Goal: Information Seeking & Learning: Learn about a topic

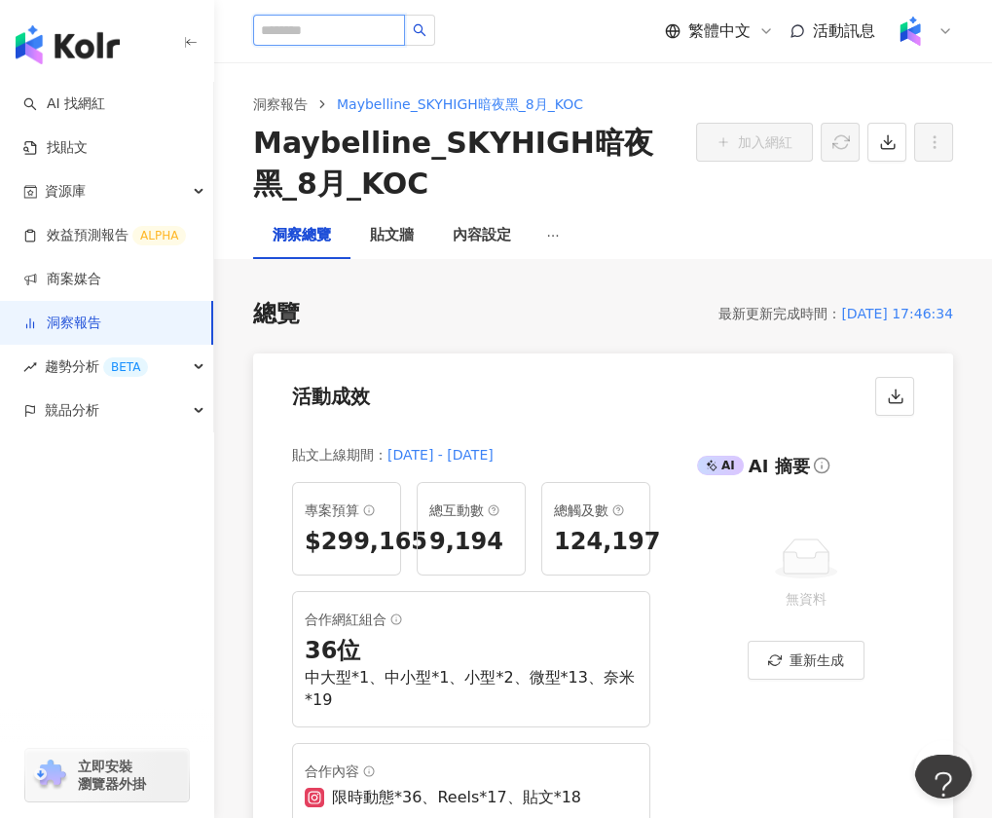
click at [280, 34] on input "search" at bounding box center [329, 30] width 152 height 31
paste input "**********"
type input "**********"
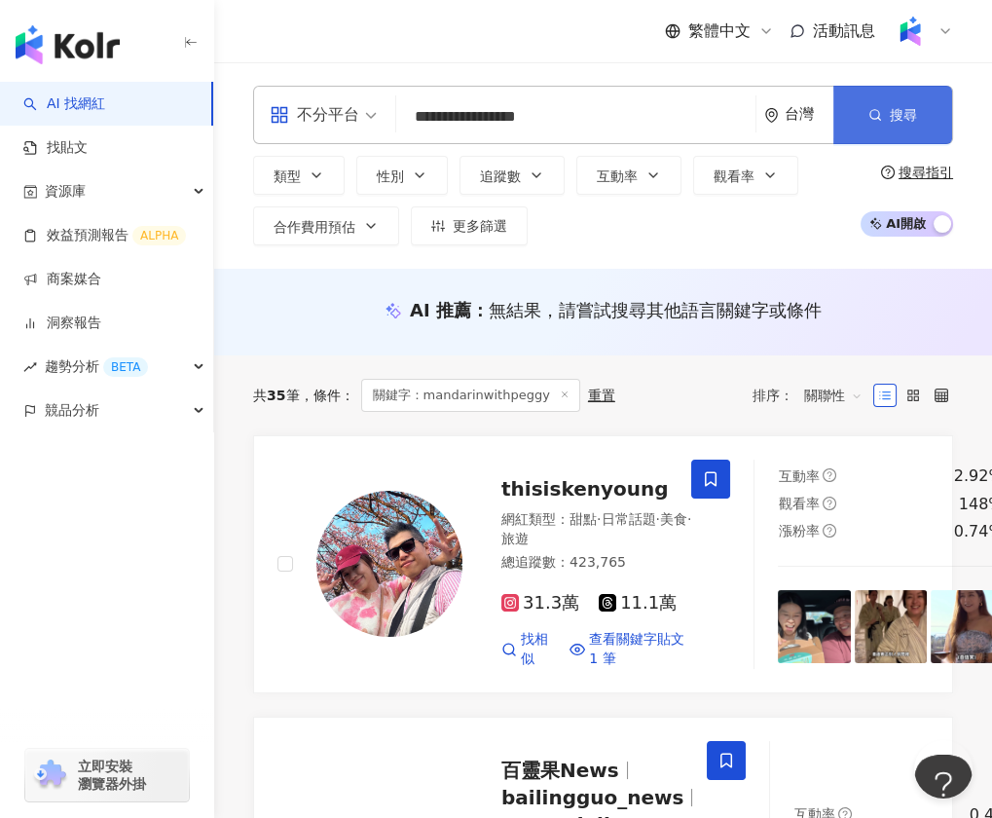
click at [872, 112] on icon "button" at bounding box center [875, 115] width 14 height 14
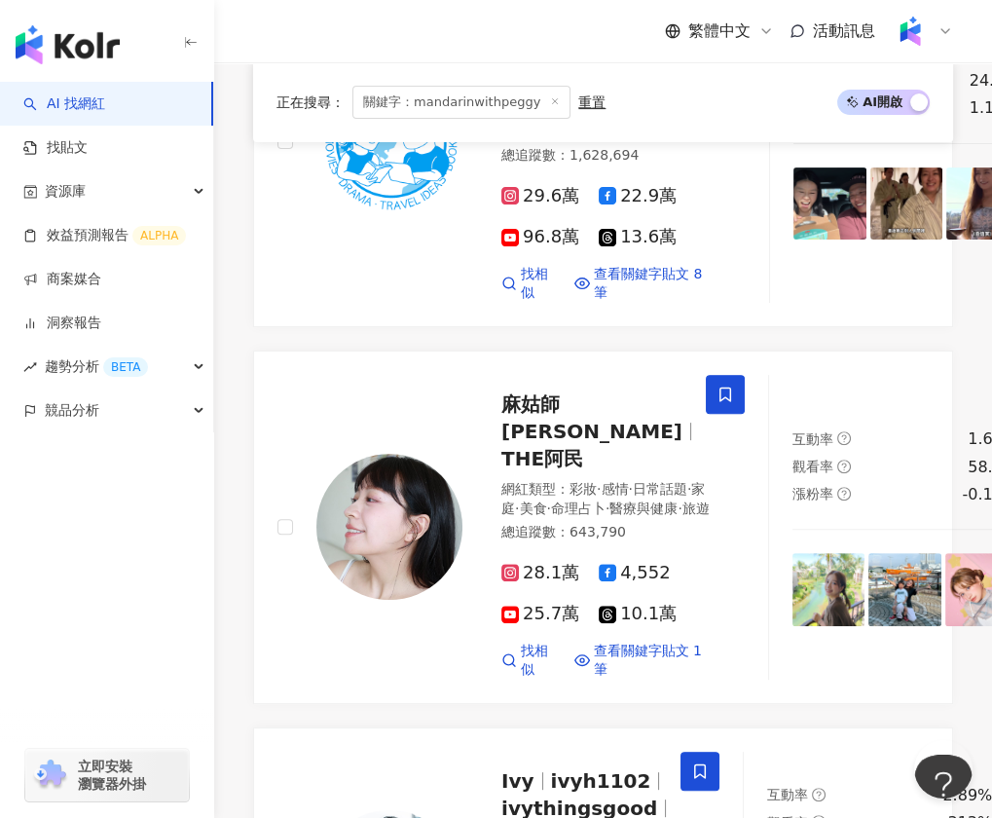
click at [479, 100] on span "關鍵字：mandarinwithpeggy" at bounding box center [461, 102] width 218 height 33
click at [578, 101] on div "重置" at bounding box center [591, 102] width 27 height 16
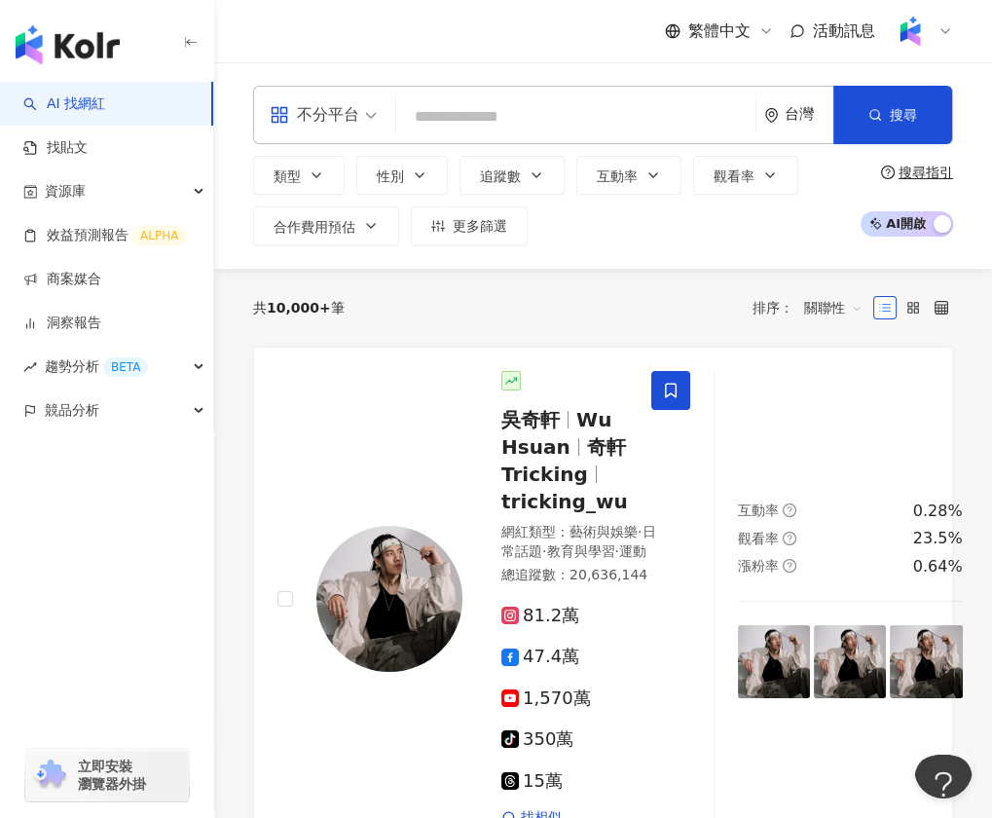
click at [573, 117] on input "search" at bounding box center [576, 116] width 344 height 37
paste input "**********"
type input "**********"
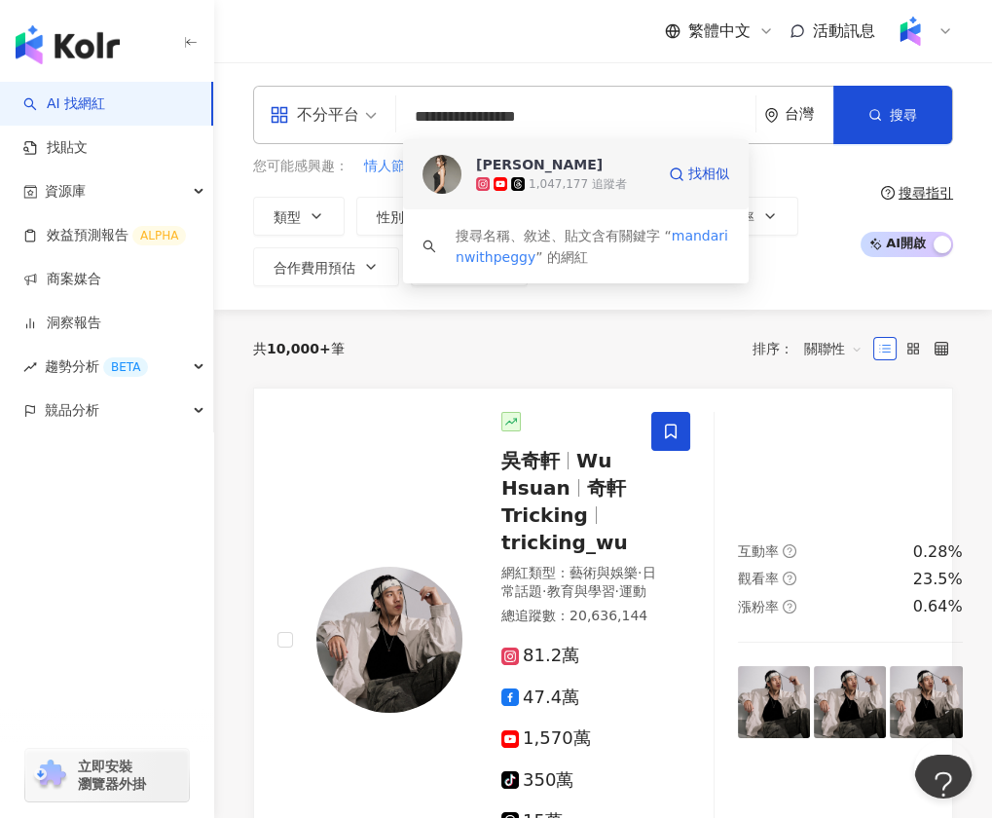
click at [568, 181] on div "1,047,177 追蹤者" at bounding box center [578, 184] width 98 height 17
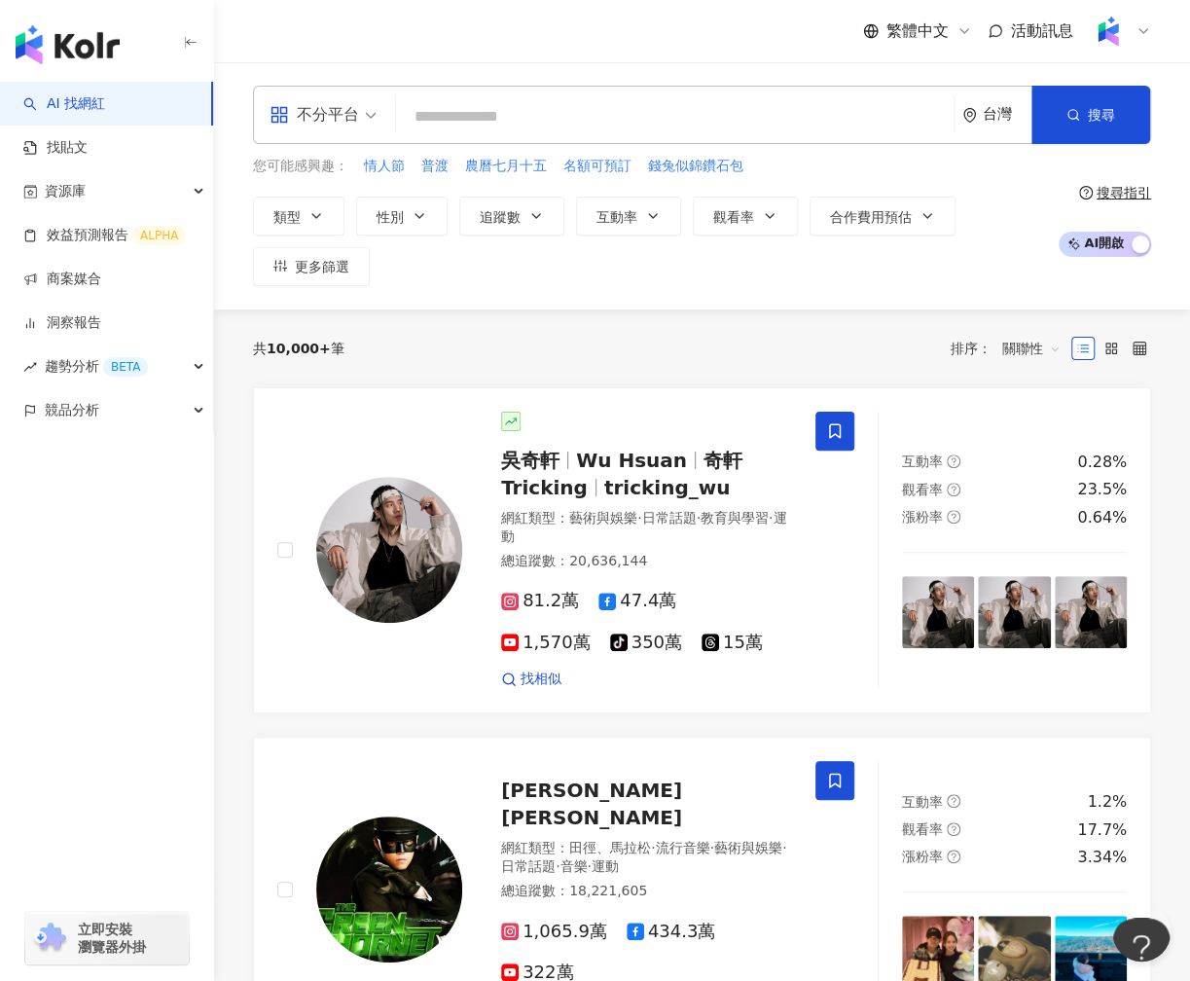
click at [459, 108] on input "search" at bounding box center [675, 116] width 542 height 37
paste input "**********"
type input "**********"
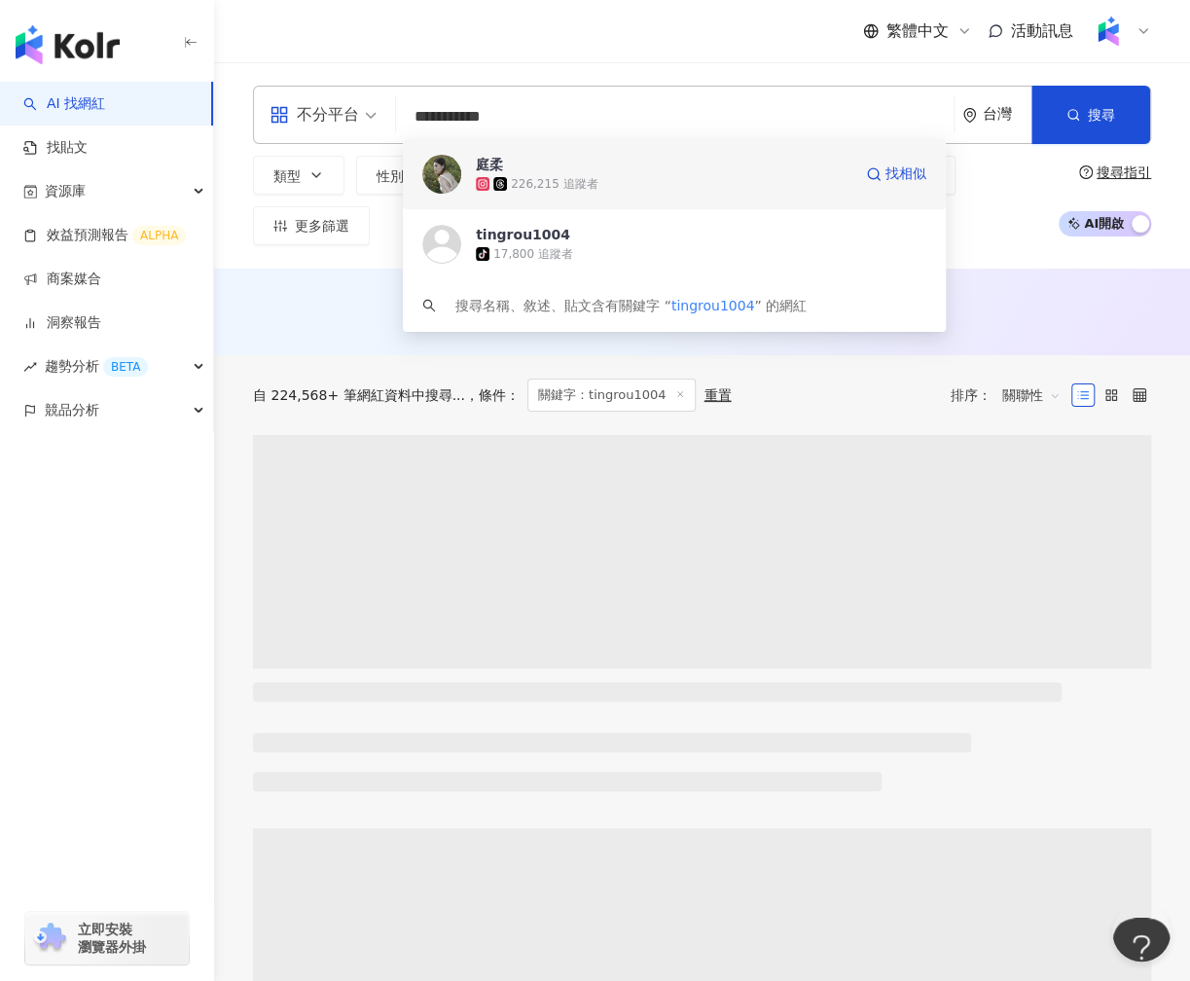
click at [516, 173] on span "庭柔" at bounding box center [565, 164] width 178 height 19
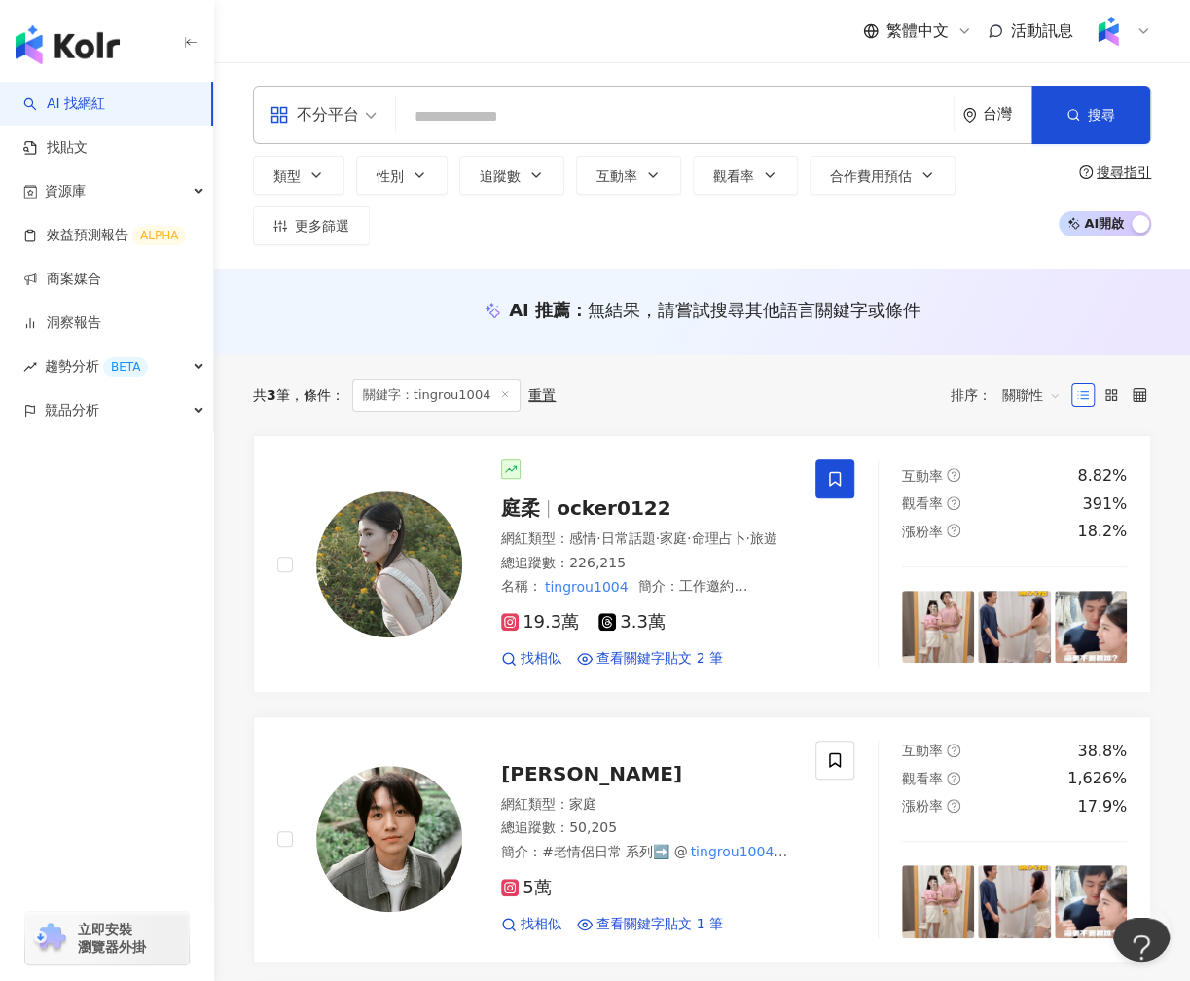
click at [471, 107] on input "search" at bounding box center [675, 116] width 542 height 37
paste input "**********"
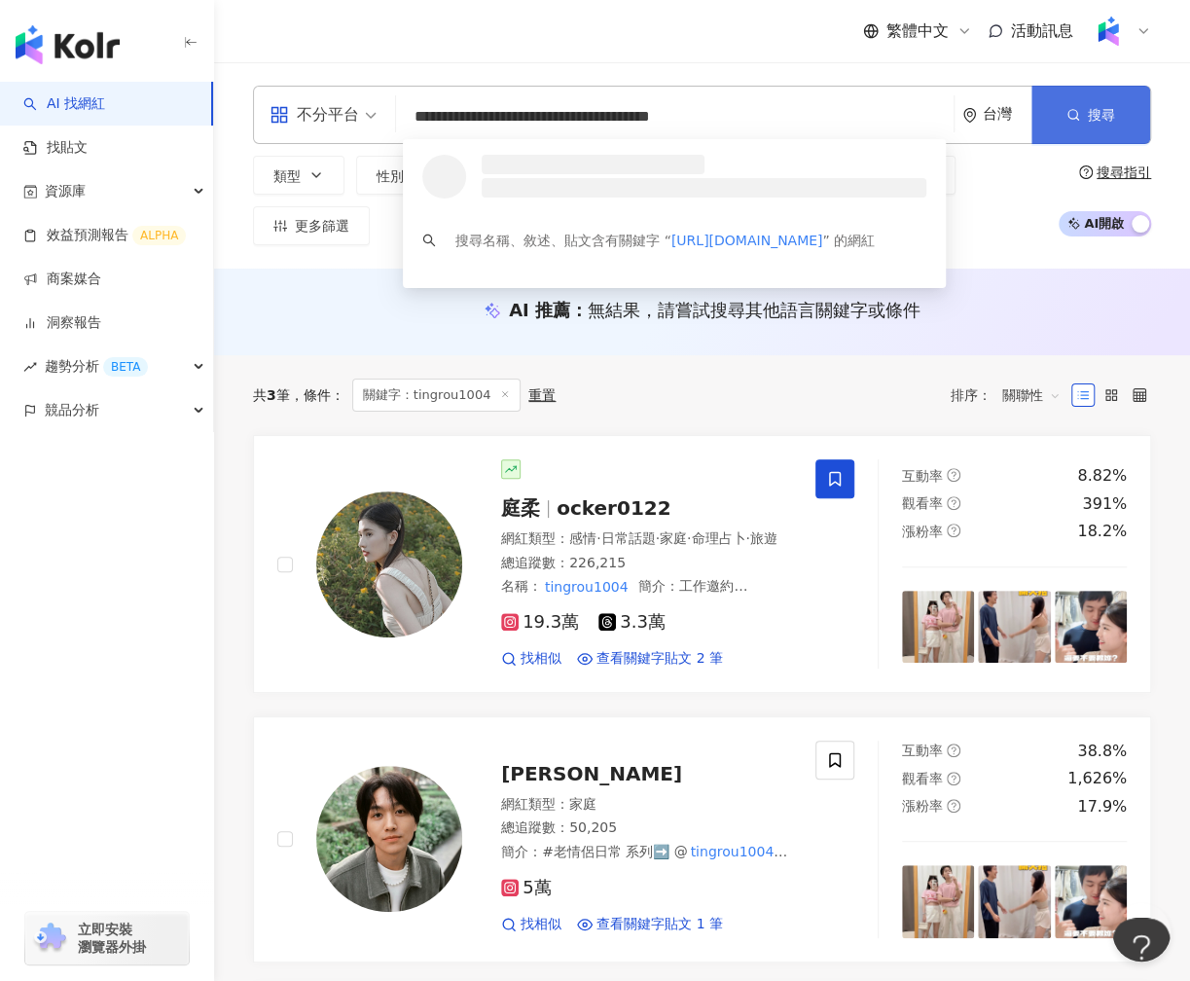
type input "**********"
click at [991, 135] on button "搜尋" at bounding box center [1091, 115] width 119 height 58
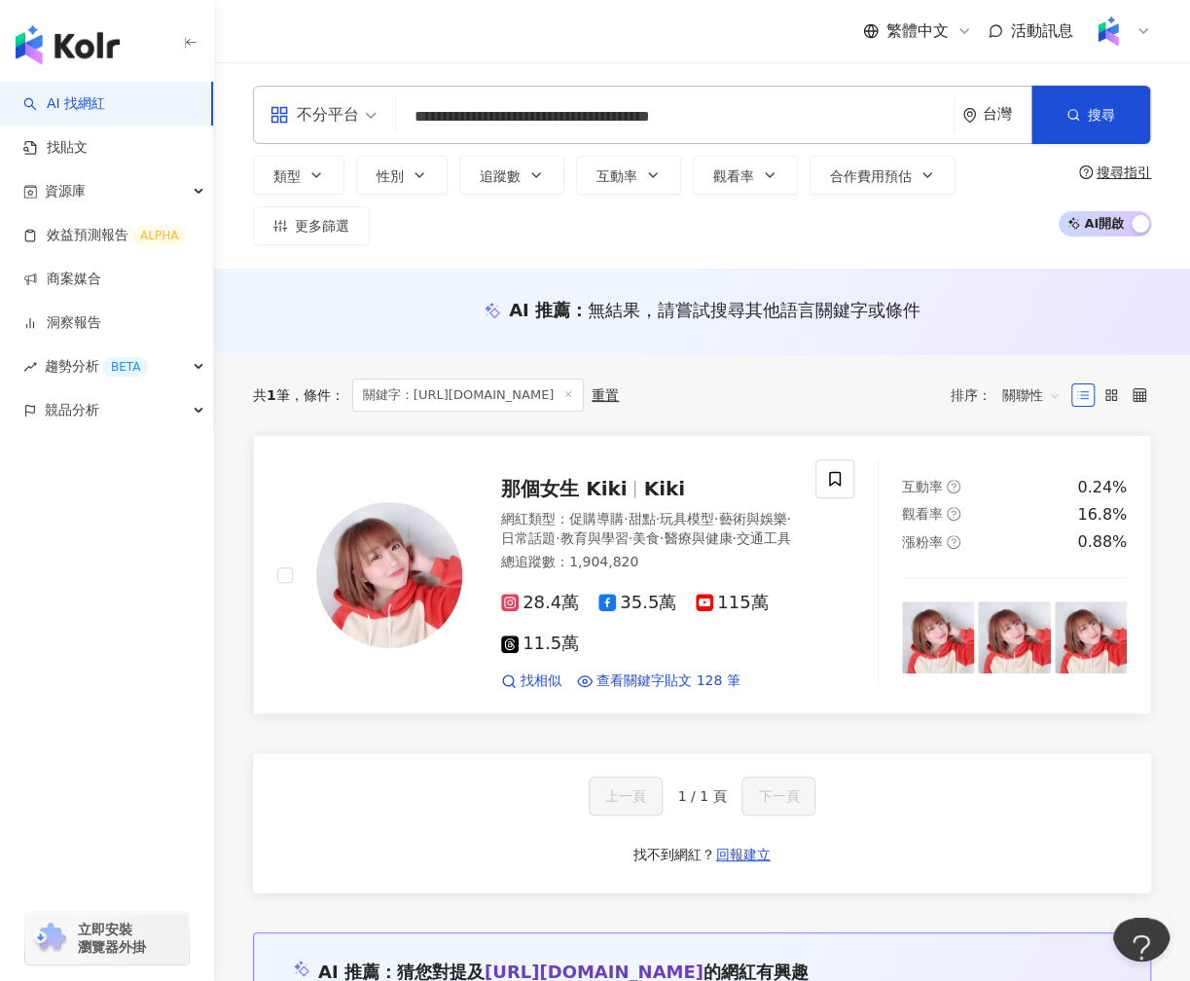
click at [602, 482] on span "那個女生 Kiki" at bounding box center [564, 488] width 126 height 23
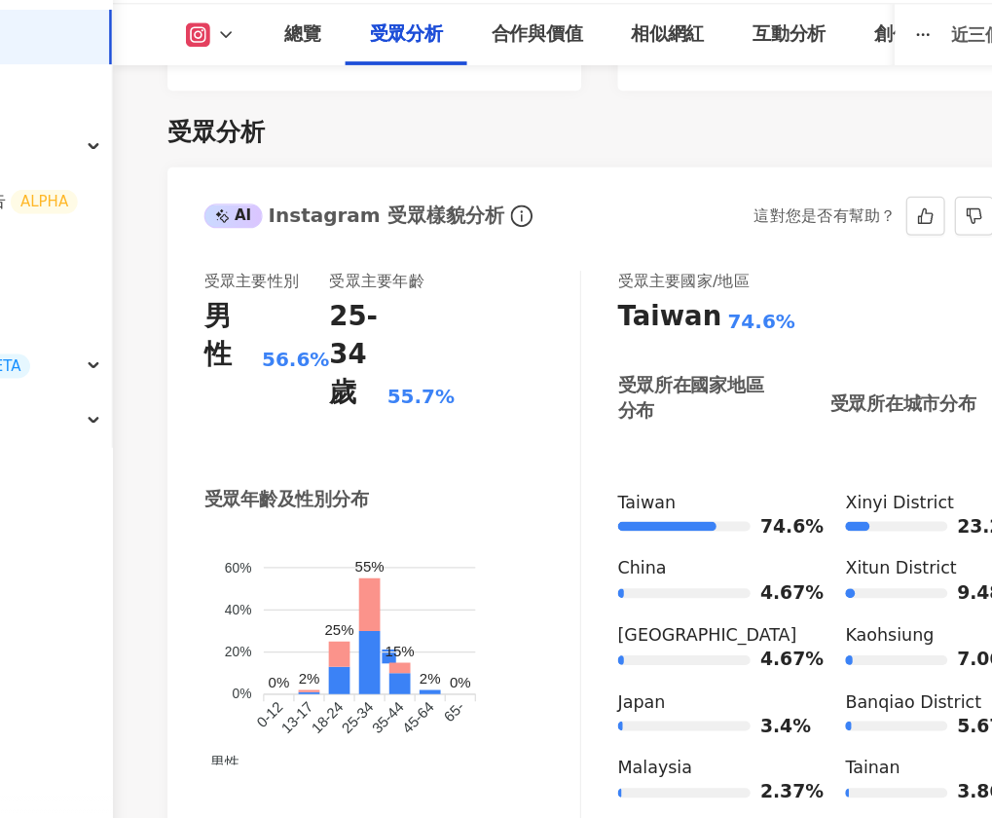
scroll to position [2045, 0]
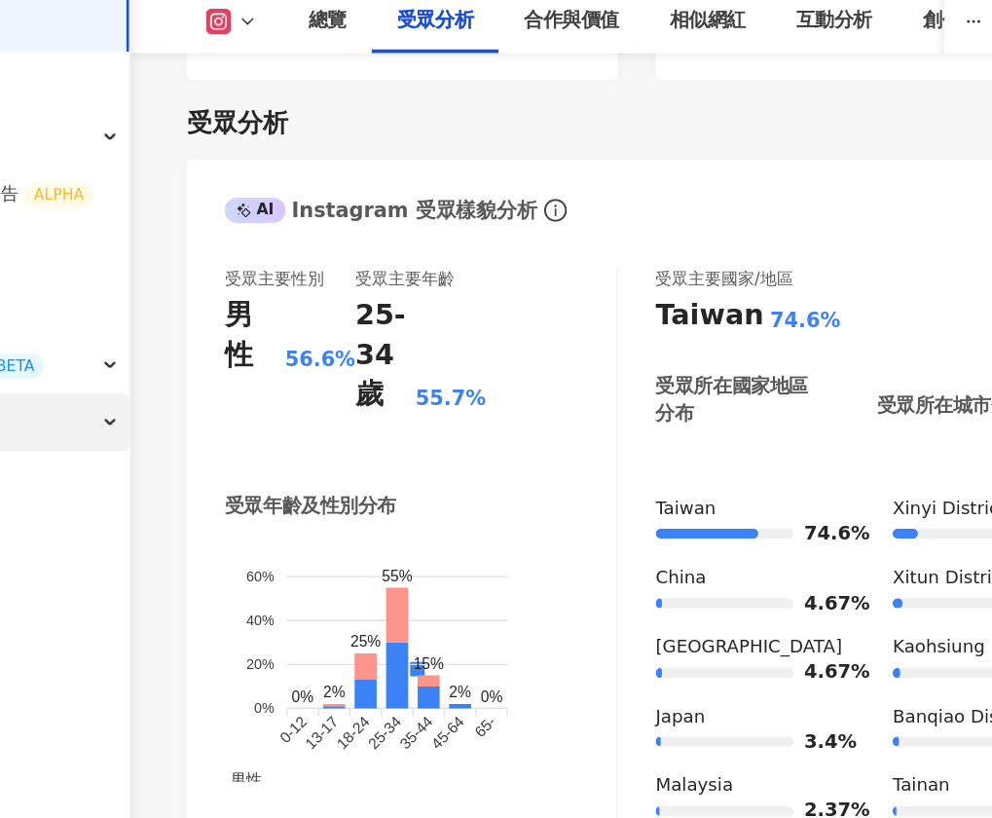
click at [180, 412] on div "競品分析" at bounding box center [106, 410] width 213 height 44
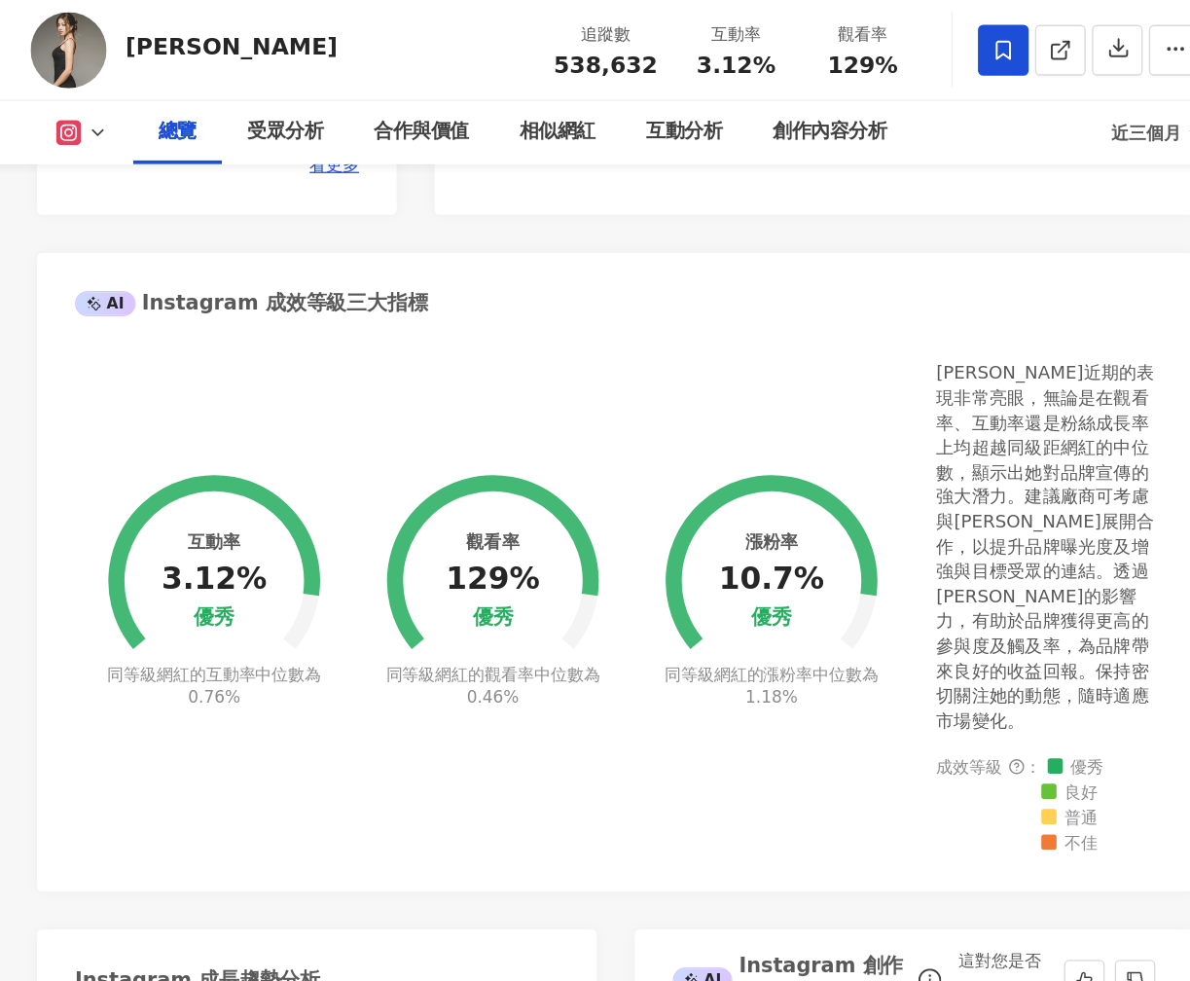
scroll to position [0, 0]
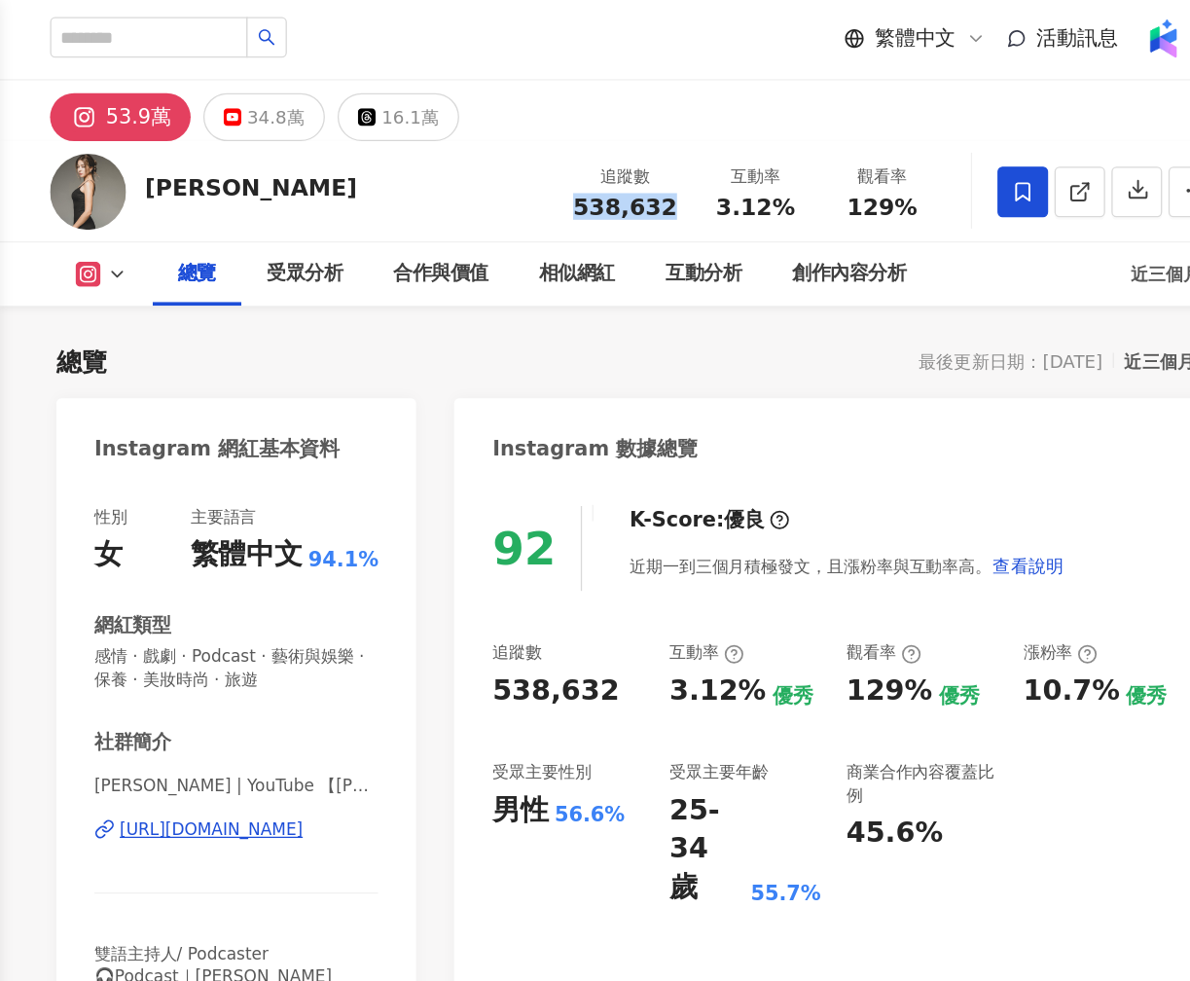
drag, startPoint x: 656, startPoint y: 161, endPoint x: 740, endPoint y: 159, distance: 83.7
click at [740, 159] on div "追蹤數 538,632" at bounding box center [694, 149] width 103 height 42
copy span "538,632"
click at [445, 144] on div "Peggy Chen 追蹤數 538,632 互動率 3.12% 觀看率 129%" at bounding box center [702, 148] width 976 height 77
drag, startPoint x: 428, startPoint y: 146, endPoint x: 320, endPoint y: 146, distance: 108.0
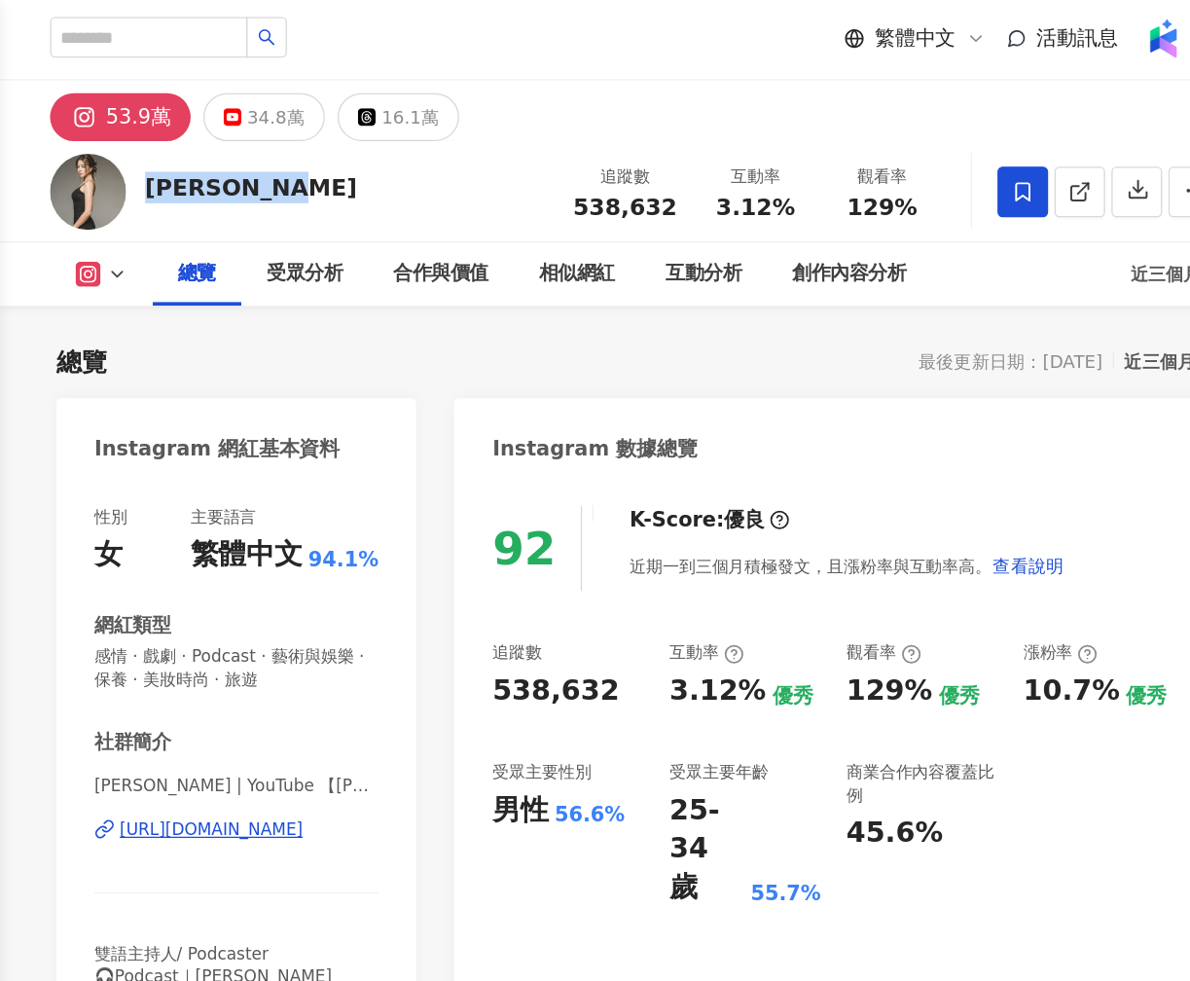
click at [320, 146] on div "Peggy Chen 追蹤數 538,632 互動率 3.12% 觀看率 129%" at bounding box center [702, 148] width 976 height 77
copy div "Peggy Chen"
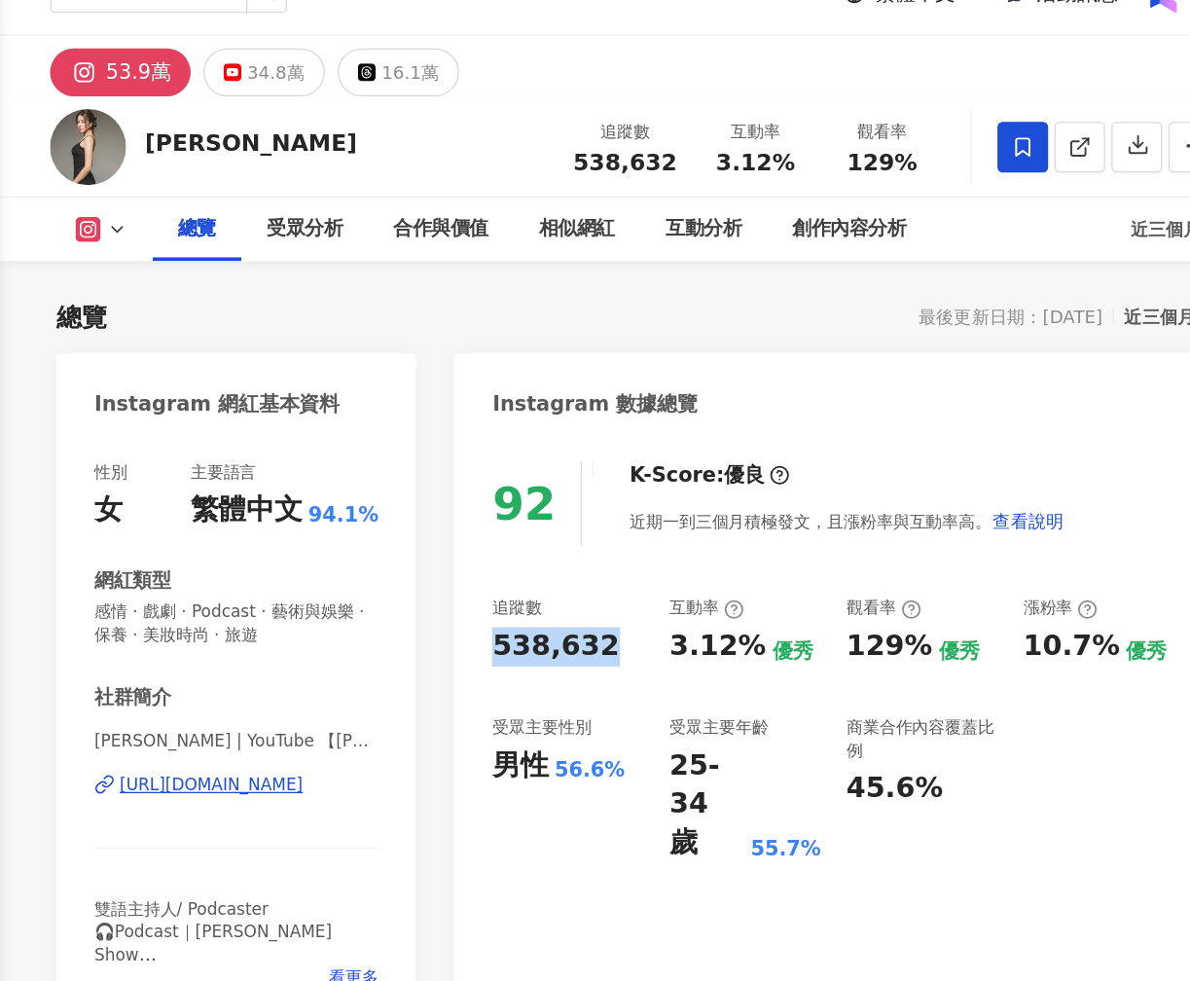
drag, startPoint x: 599, startPoint y: 534, endPoint x: 696, endPoint y: 534, distance: 97.3
click at [696, 534] on div "538,632" at bounding box center [651, 533] width 117 height 30
copy div "538,632"
drag, startPoint x: 766, startPoint y: 164, endPoint x: 820, endPoint y: 163, distance: 53.5
click at [819, 164] on div "3.12%" at bounding box center [795, 160] width 74 height 19
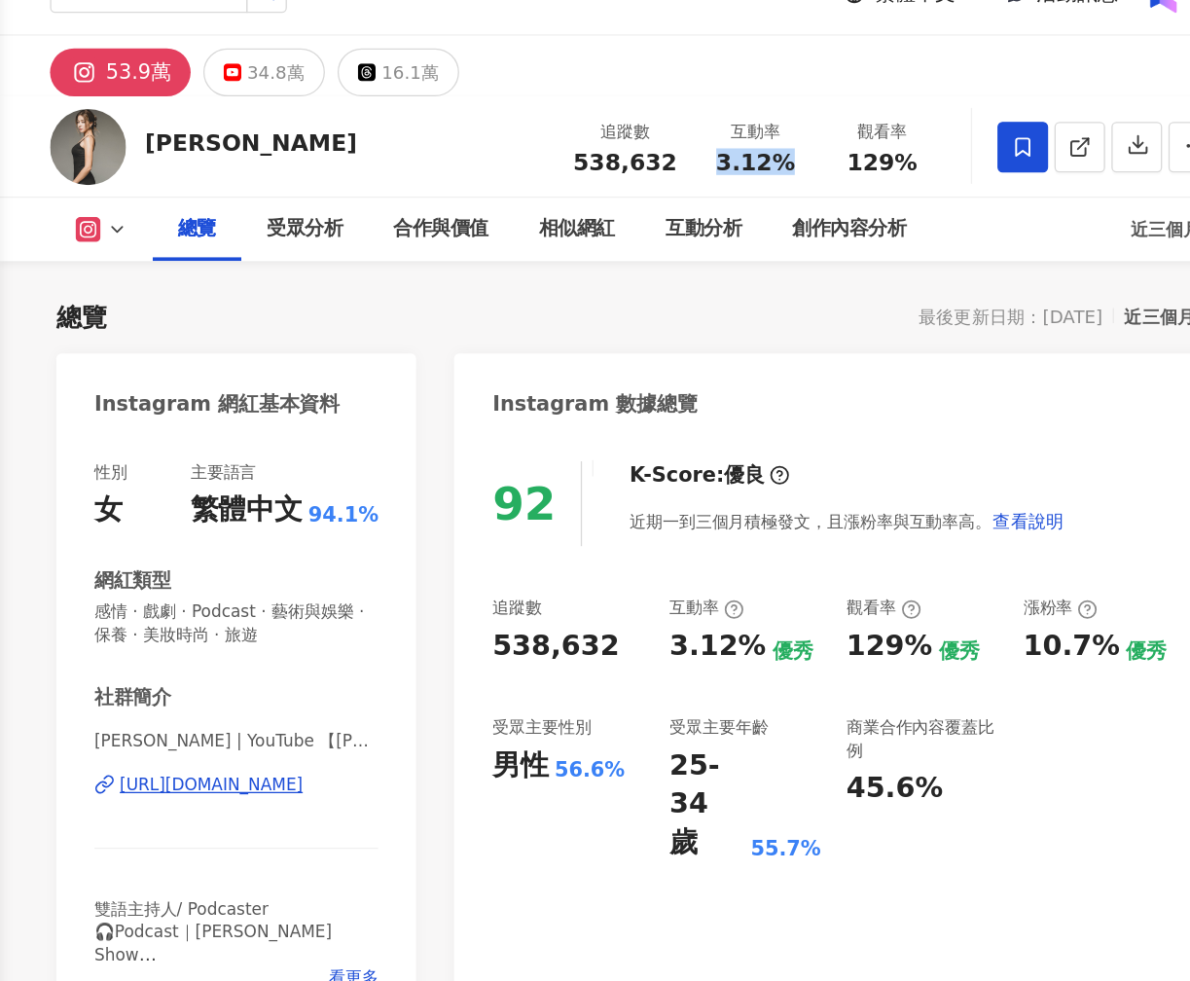
copy span "3.12%"
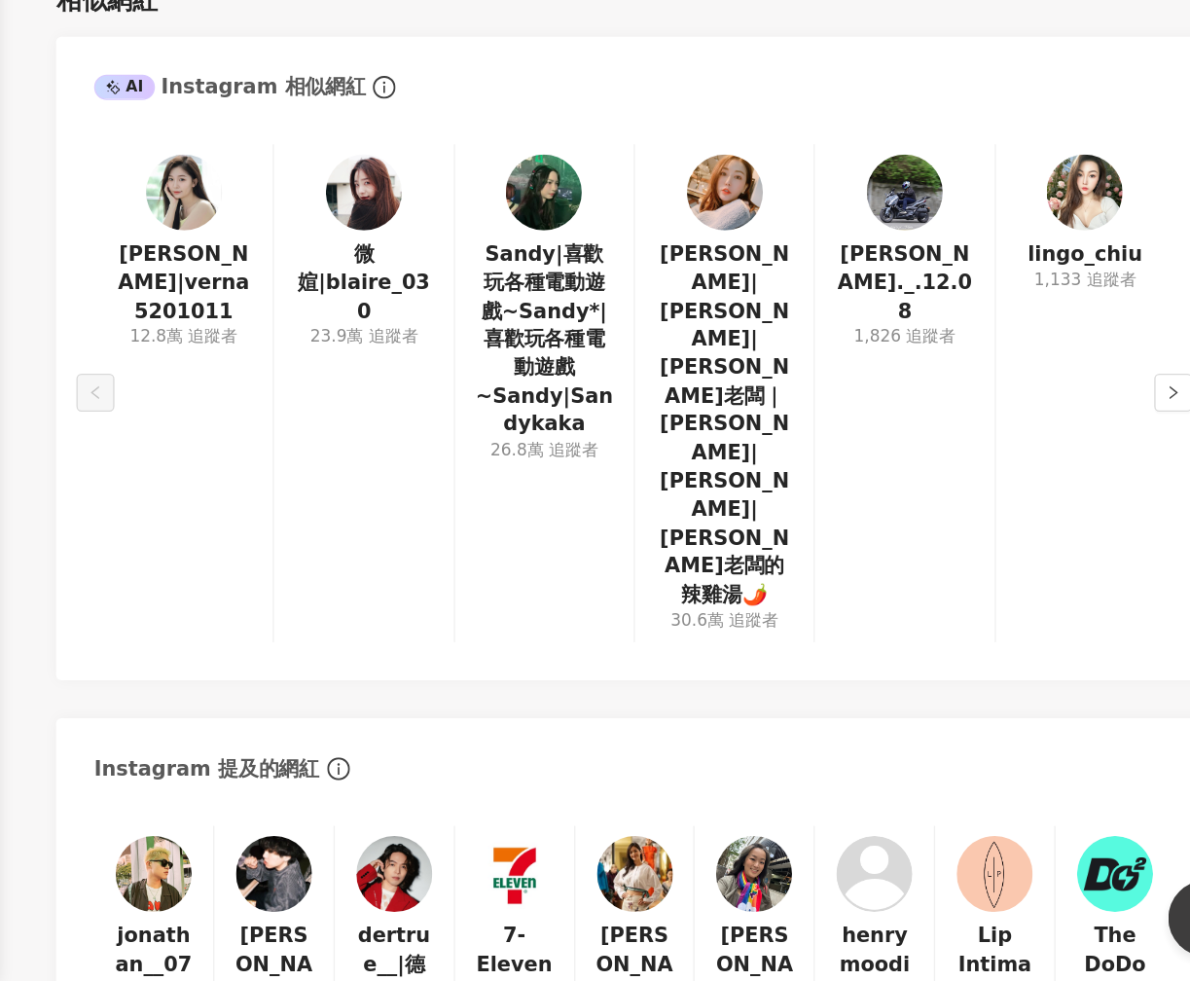
scroll to position [4252, 0]
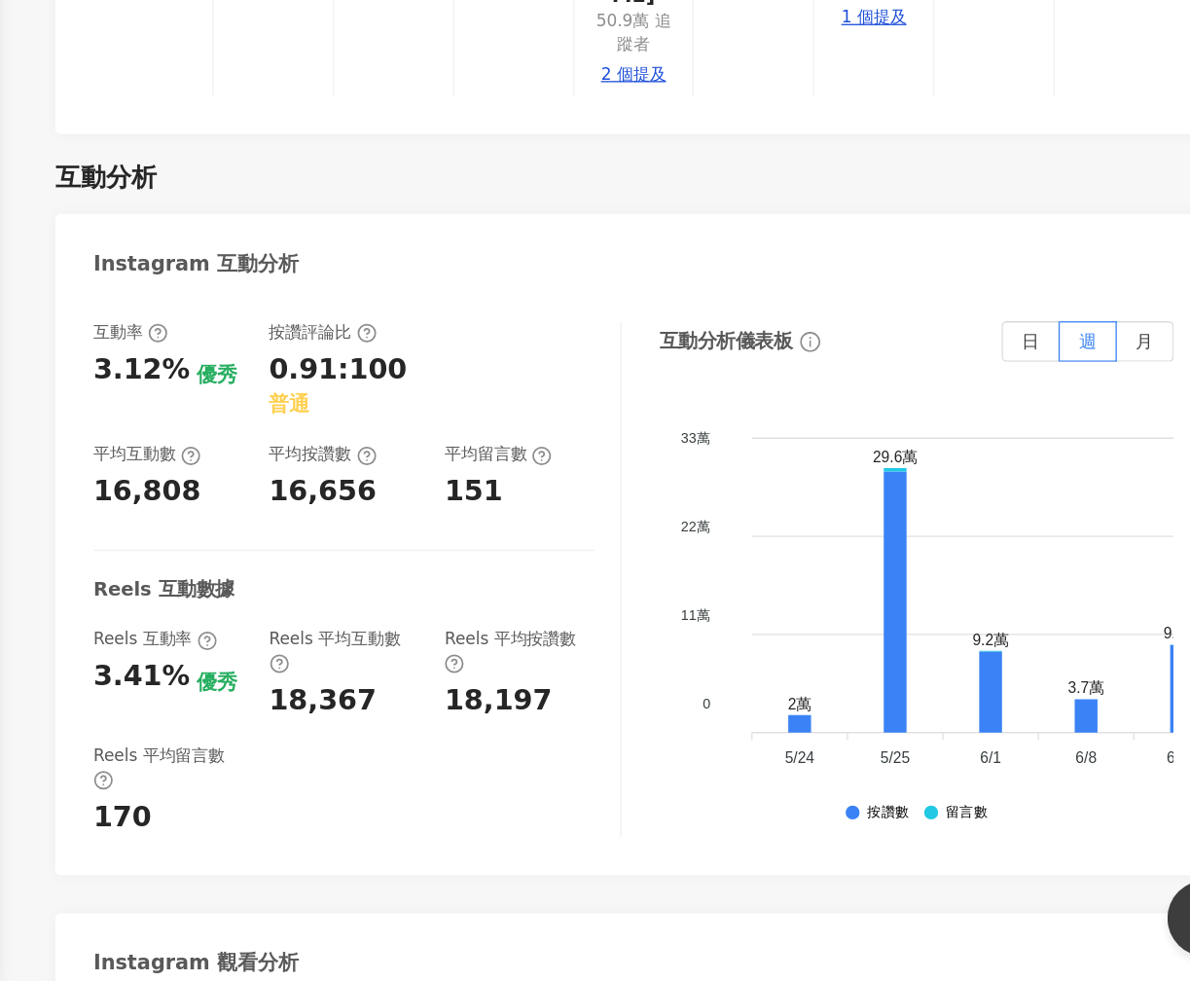
drag, startPoint x: 485, startPoint y: 797, endPoint x: 597, endPoint y: 796, distance: 111.9
copy div "695,052"
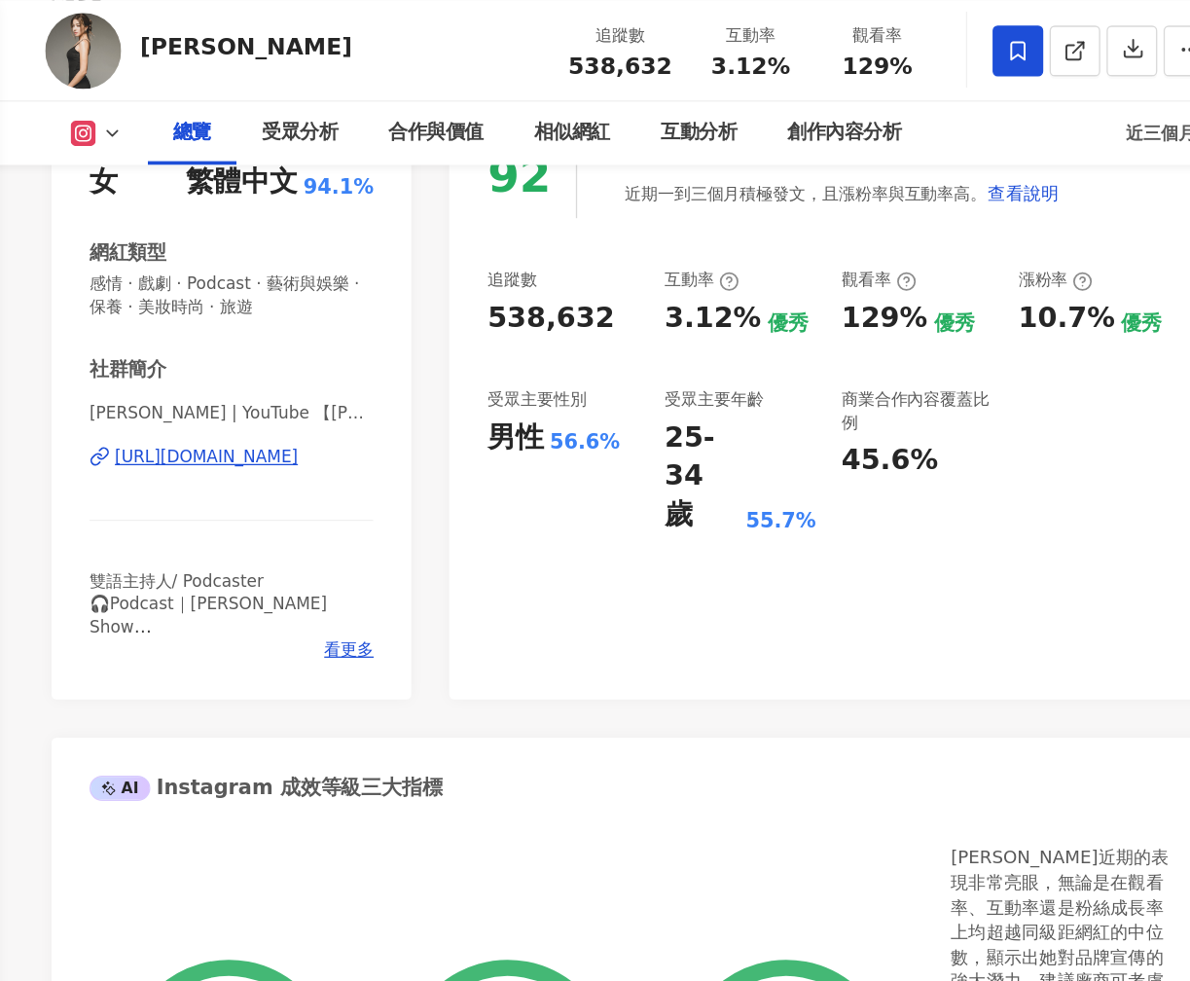
scroll to position [0, 0]
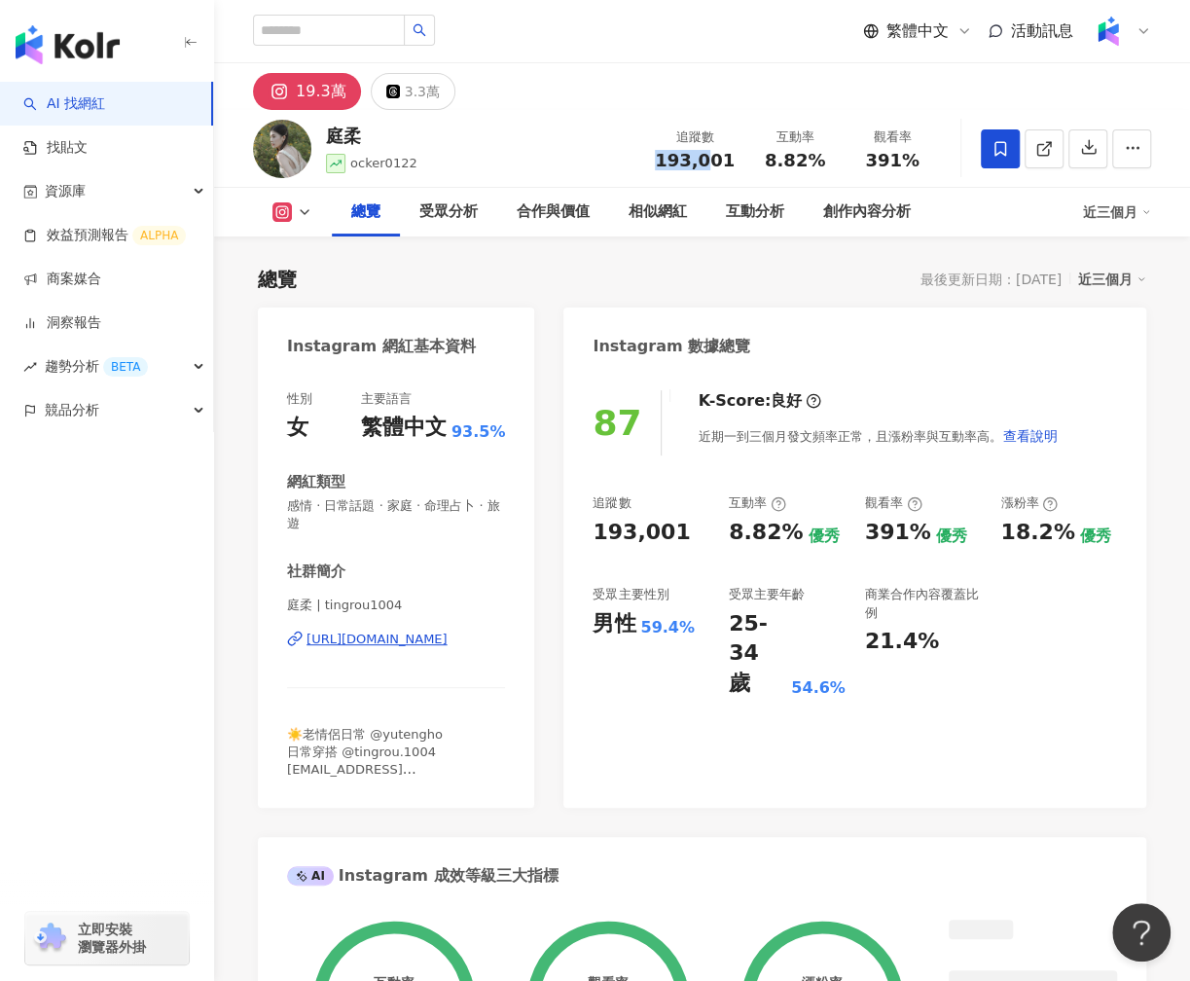
drag, startPoint x: 666, startPoint y: 159, endPoint x: 731, endPoint y: 150, distance: 65.8
click at [730, 151] on div "193,001" at bounding box center [695, 160] width 80 height 19
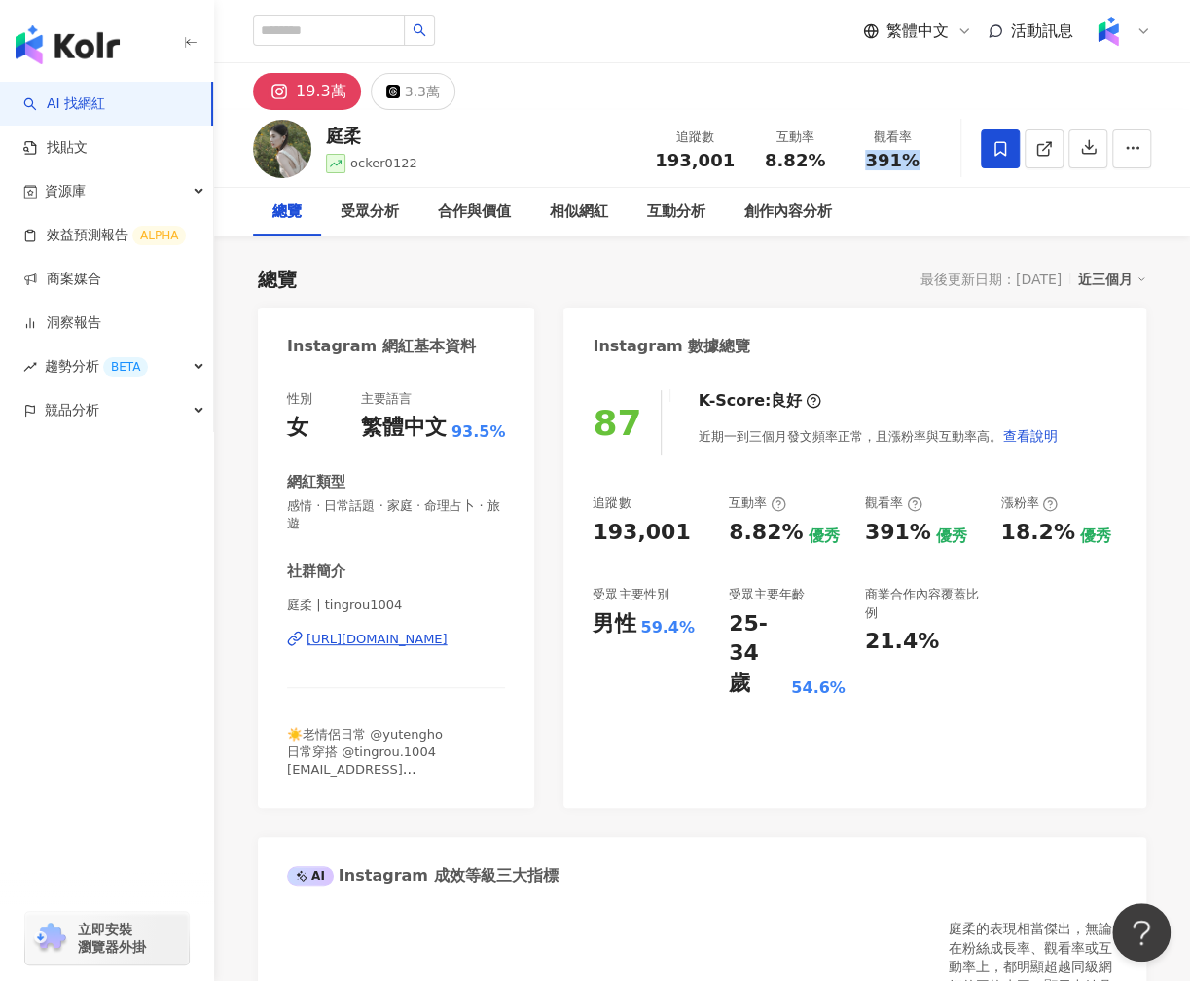
drag, startPoint x: 863, startPoint y: 162, endPoint x: 927, endPoint y: 157, distance: 63.5
click at [928, 159] on div "391%" at bounding box center [893, 160] width 74 height 19
drag, startPoint x: 765, startPoint y: 161, endPoint x: 829, endPoint y: 160, distance: 64.2
click at [829, 161] on div "8.82%" at bounding box center [795, 160] width 74 height 19
copy span "8.82%"
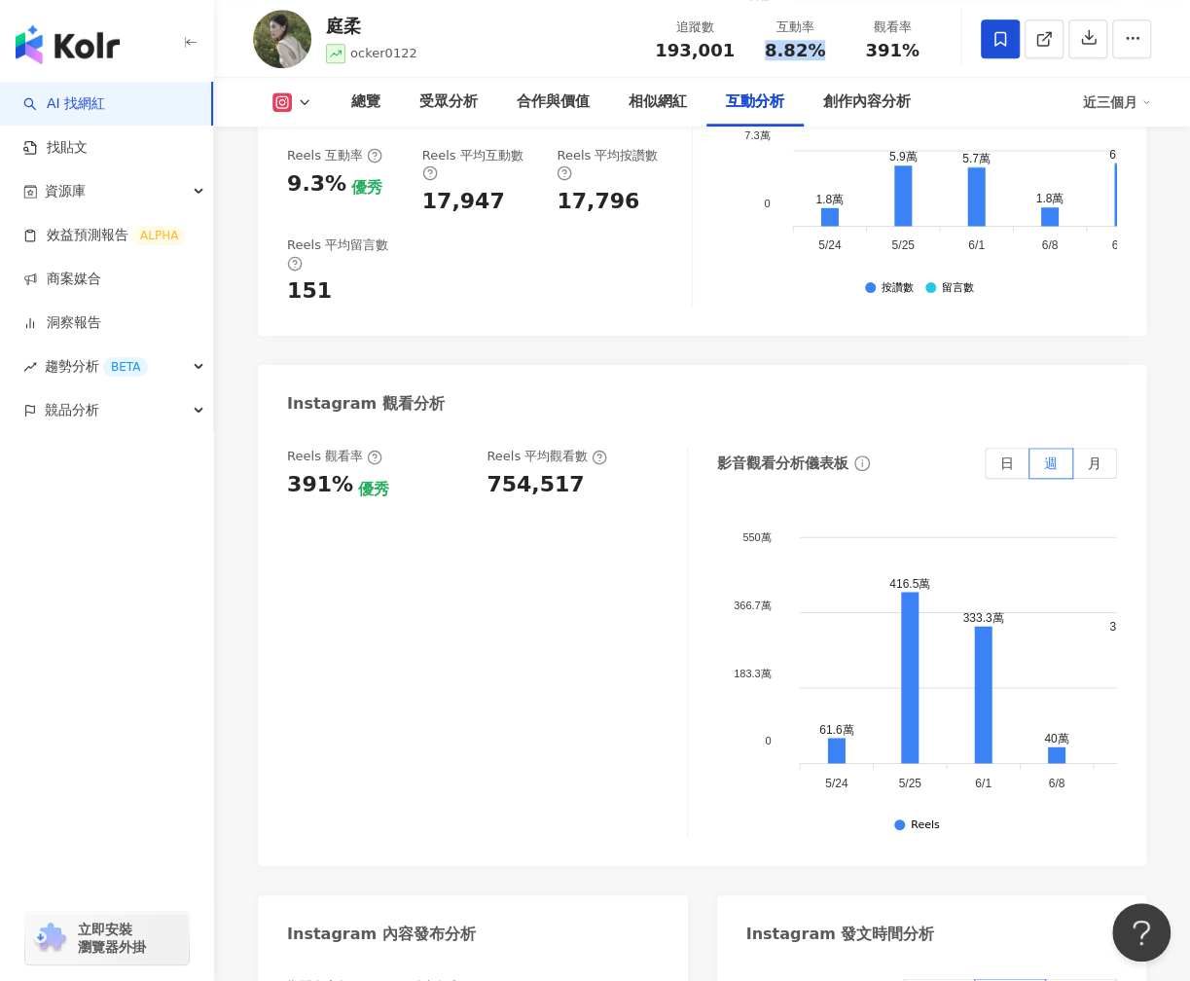
scroll to position [4261, 0]
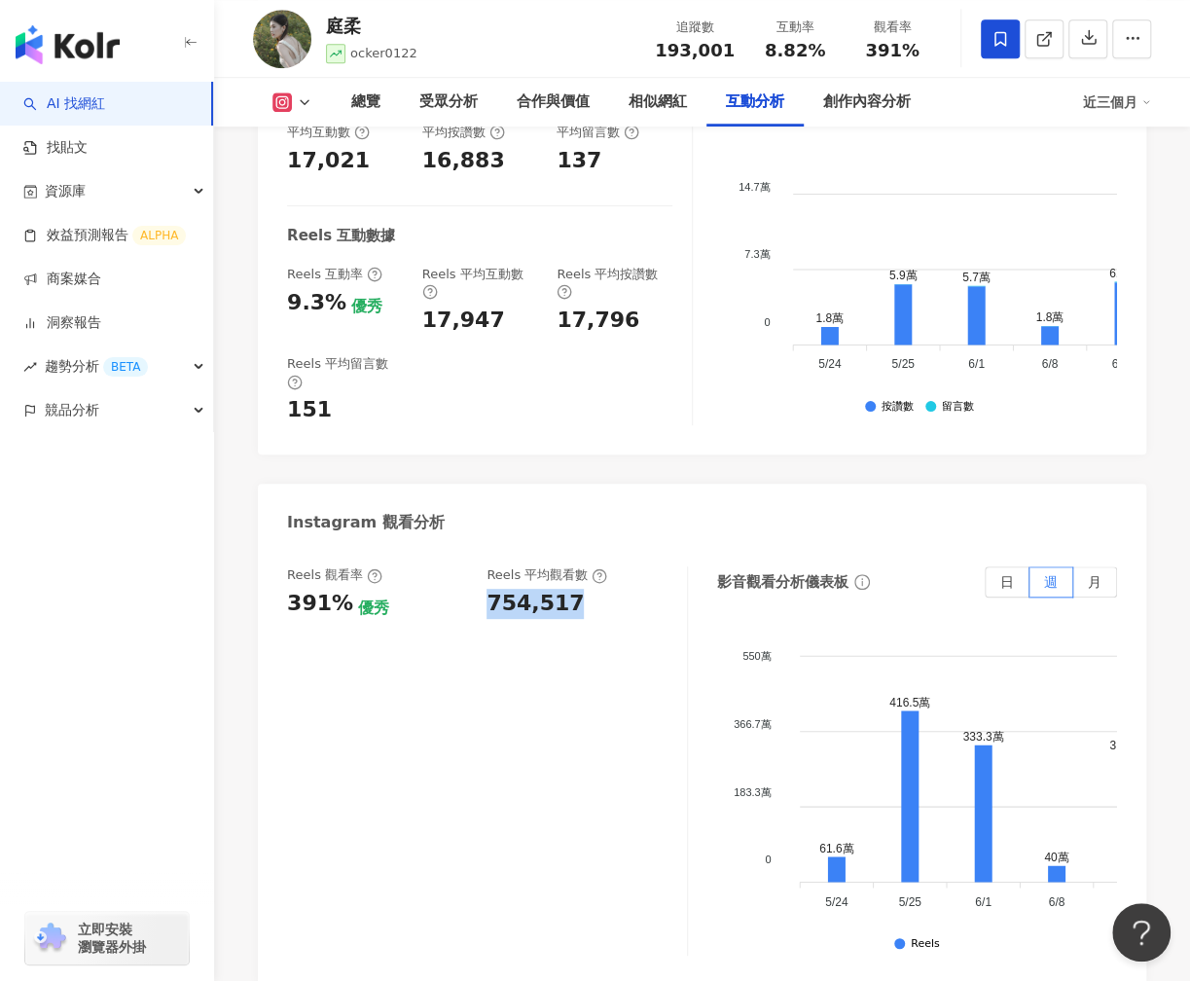
drag, startPoint x: 490, startPoint y: 514, endPoint x: 578, endPoint y: 514, distance: 88.6
click at [578, 589] on div "754,517" at bounding box center [577, 604] width 180 height 30
copy div "754,517"
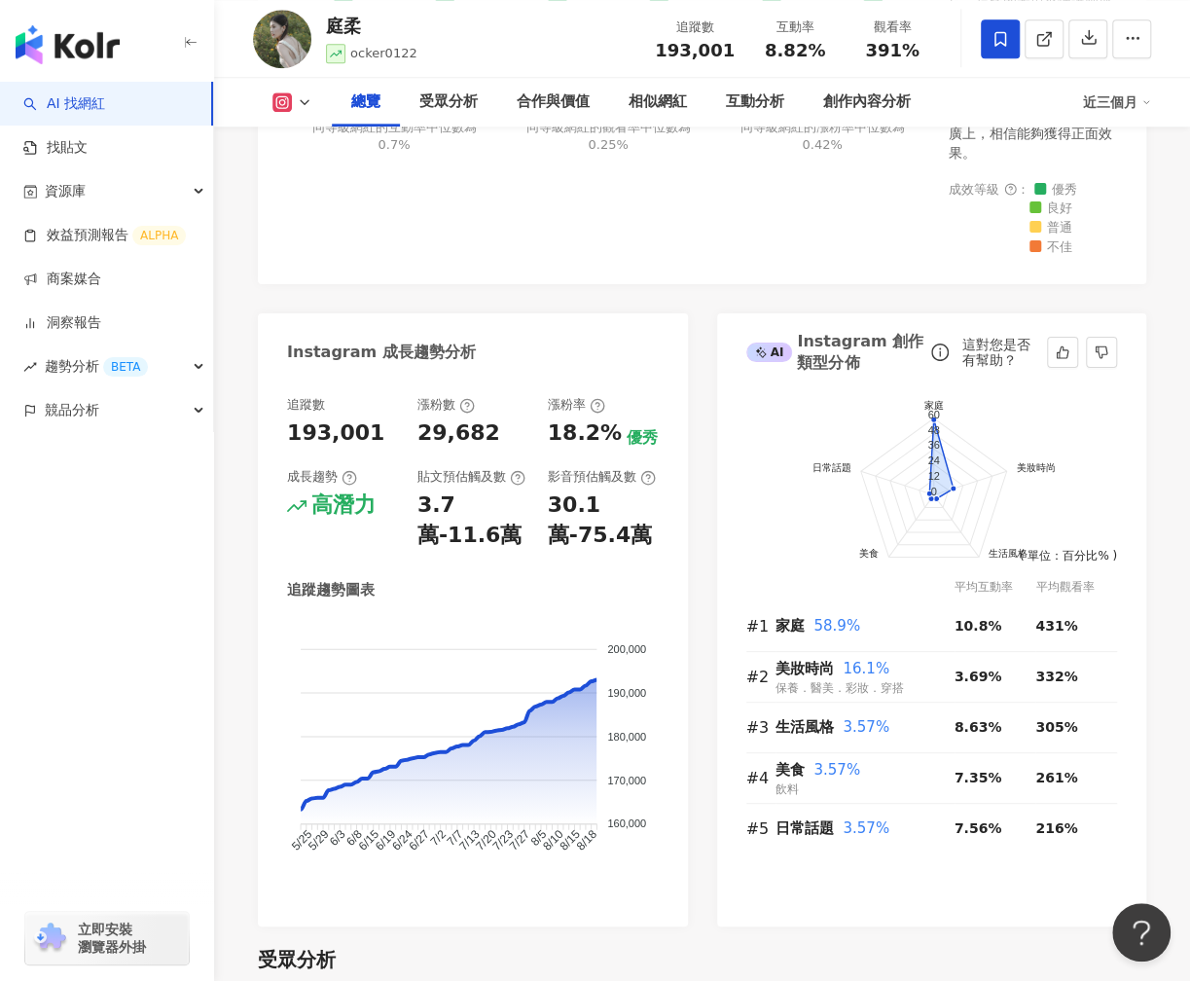
scroll to position [1037, 0]
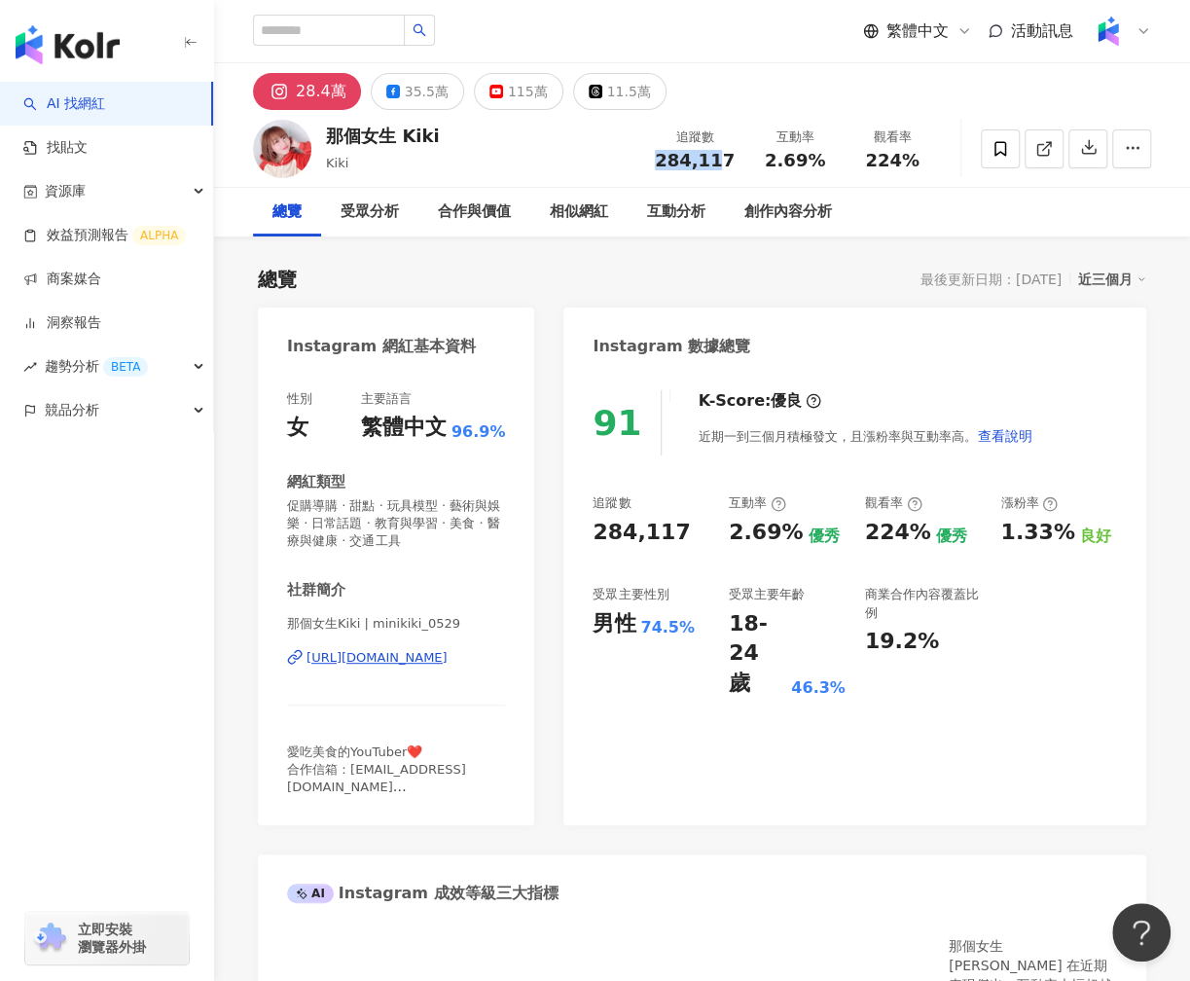
drag, startPoint x: 668, startPoint y: 159, endPoint x: 723, endPoint y: 160, distance: 55.5
click at [723, 160] on span "284,117" at bounding box center [695, 160] width 80 height 20
drag, startPoint x: 733, startPoint y: 161, endPoint x: 662, endPoint y: 157, distance: 71.2
click at [663, 158] on div "284,117" at bounding box center [695, 160] width 80 height 19
copy span "284,117"
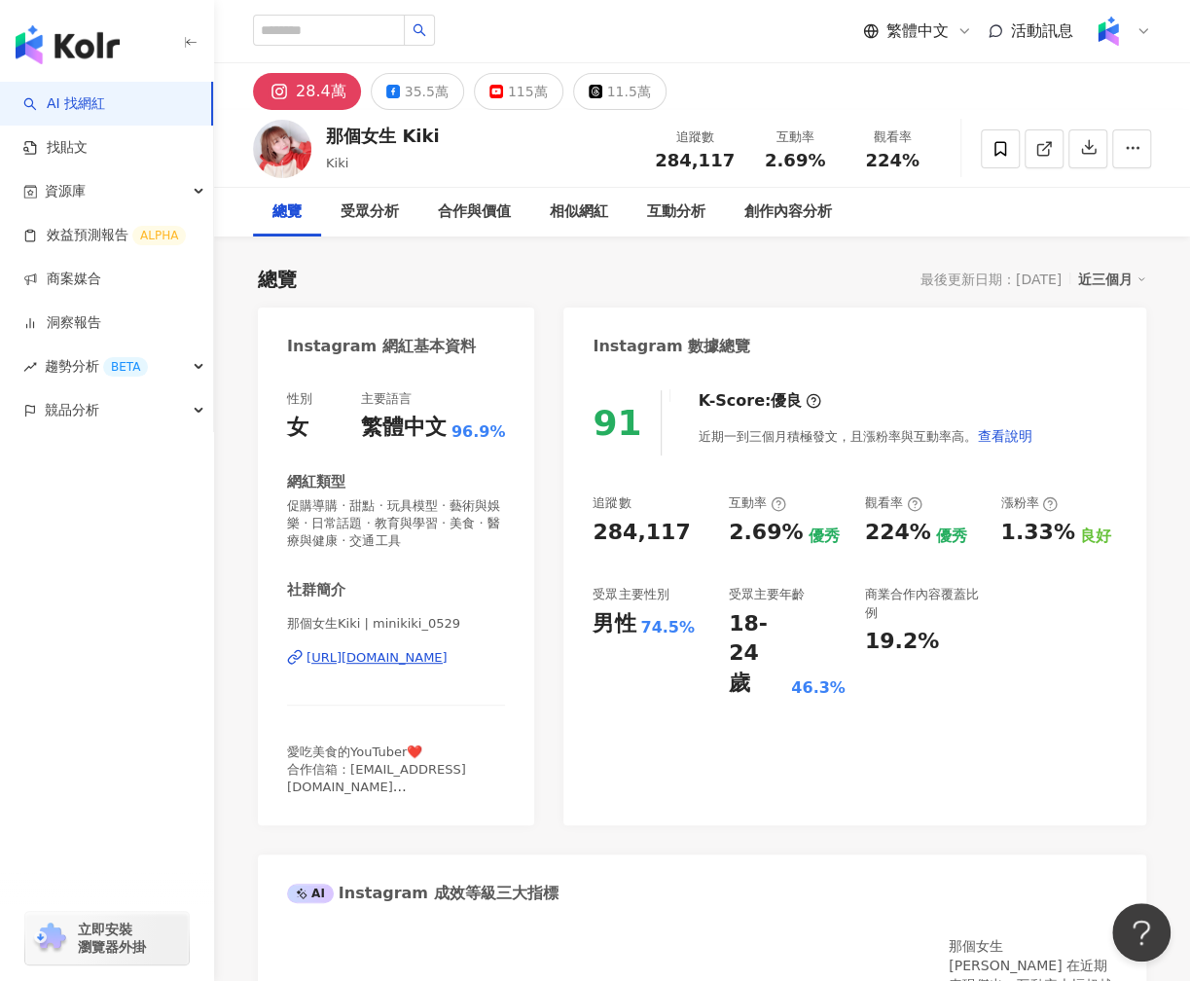
click at [678, 163] on span "284,117" at bounding box center [695, 160] width 80 height 20
drag, startPoint x: 668, startPoint y: 160, endPoint x: 738, endPoint y: 157, distance: 70.1
click at [738, 159] on div "追蹤數 284,117" at bounding box center [694, 149] width 103 height 42
copy span "284,117"
drag, startPoint x: 768, startPoint y: 160, endPoint x: 819, endPoint y: 160, distance: 50.6
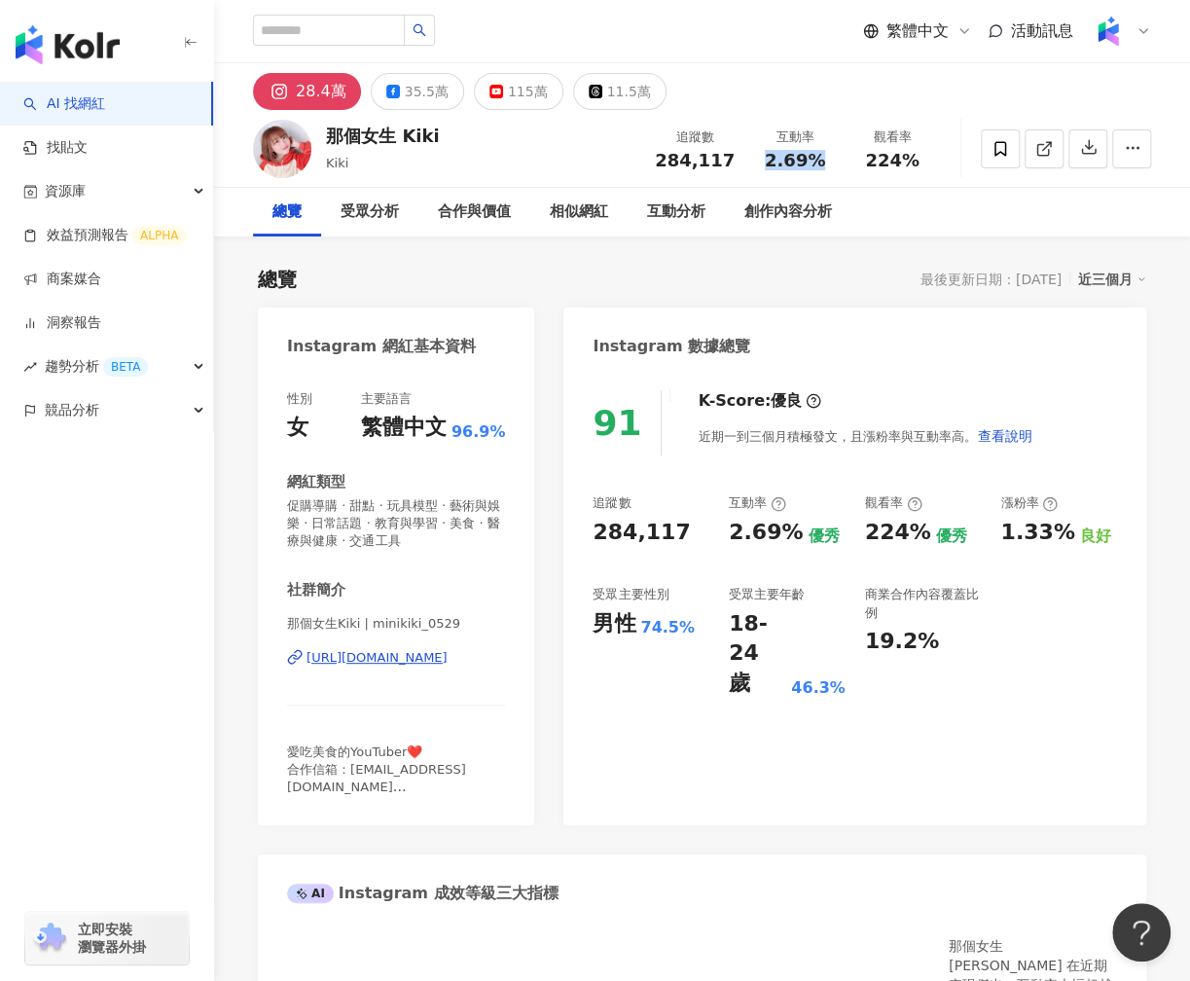
click at [819, 160] on span "2.69%" at bounding box center [795, 160] width 60 height 19
copy span "2.69%"
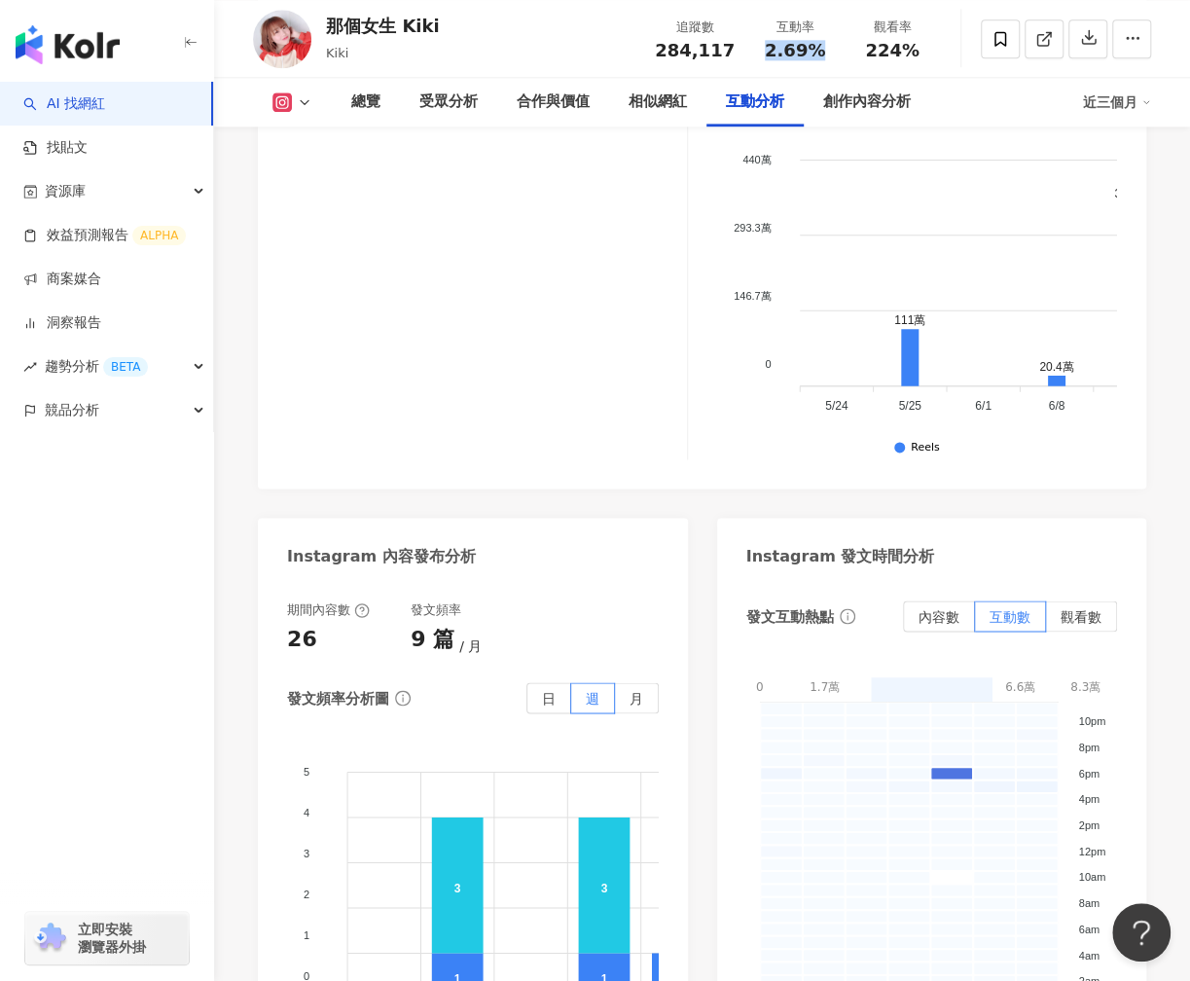
scroll to position [4516, 0]
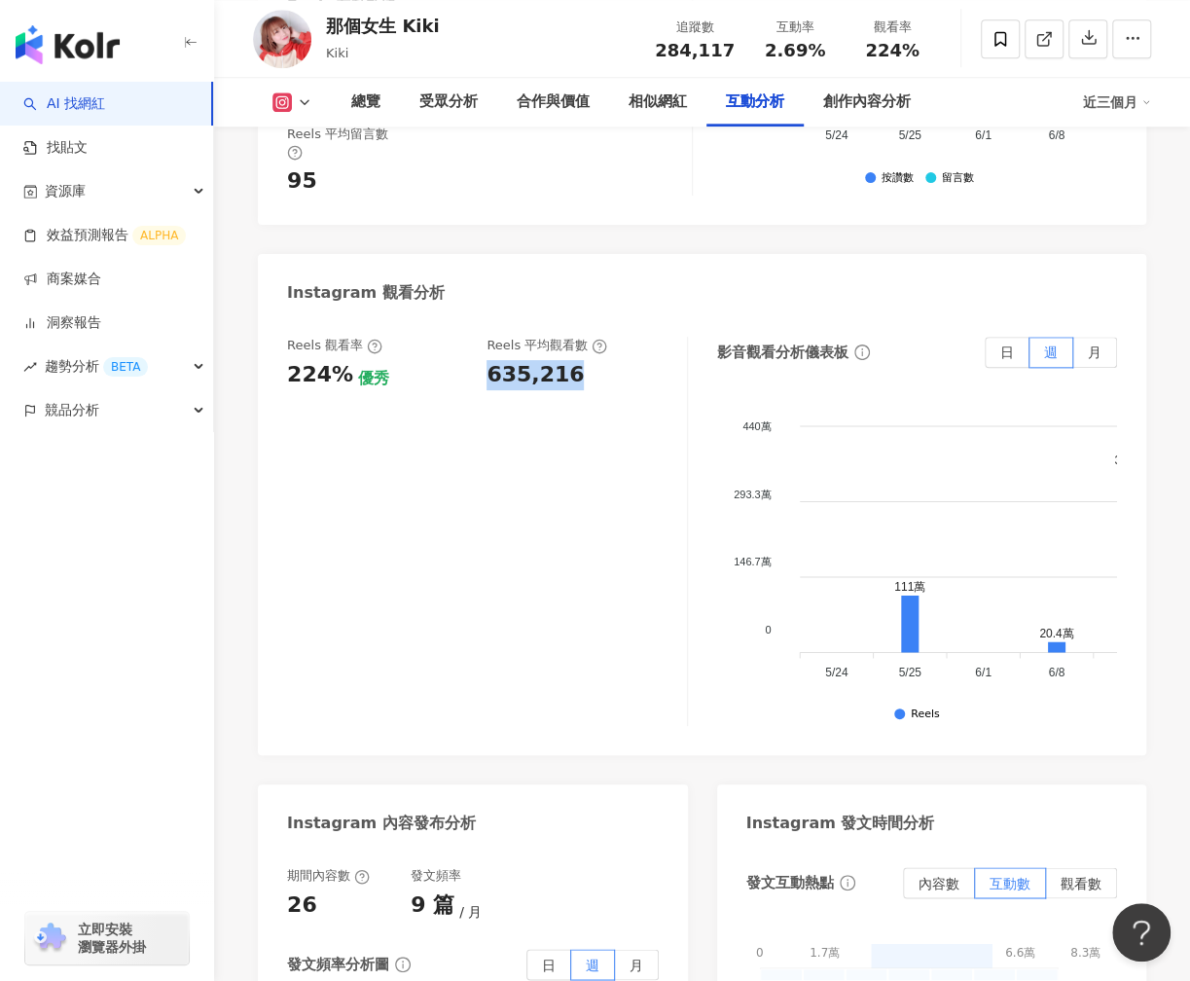
drag, startPoint x: 493, startPoint y: 274, endPoint x: 583, endPoint y: 273, distance: 90.5
click at [580, 360] on div "635,216" at bounding box center [577, 375] width 180 height 30
copy div "635,216"
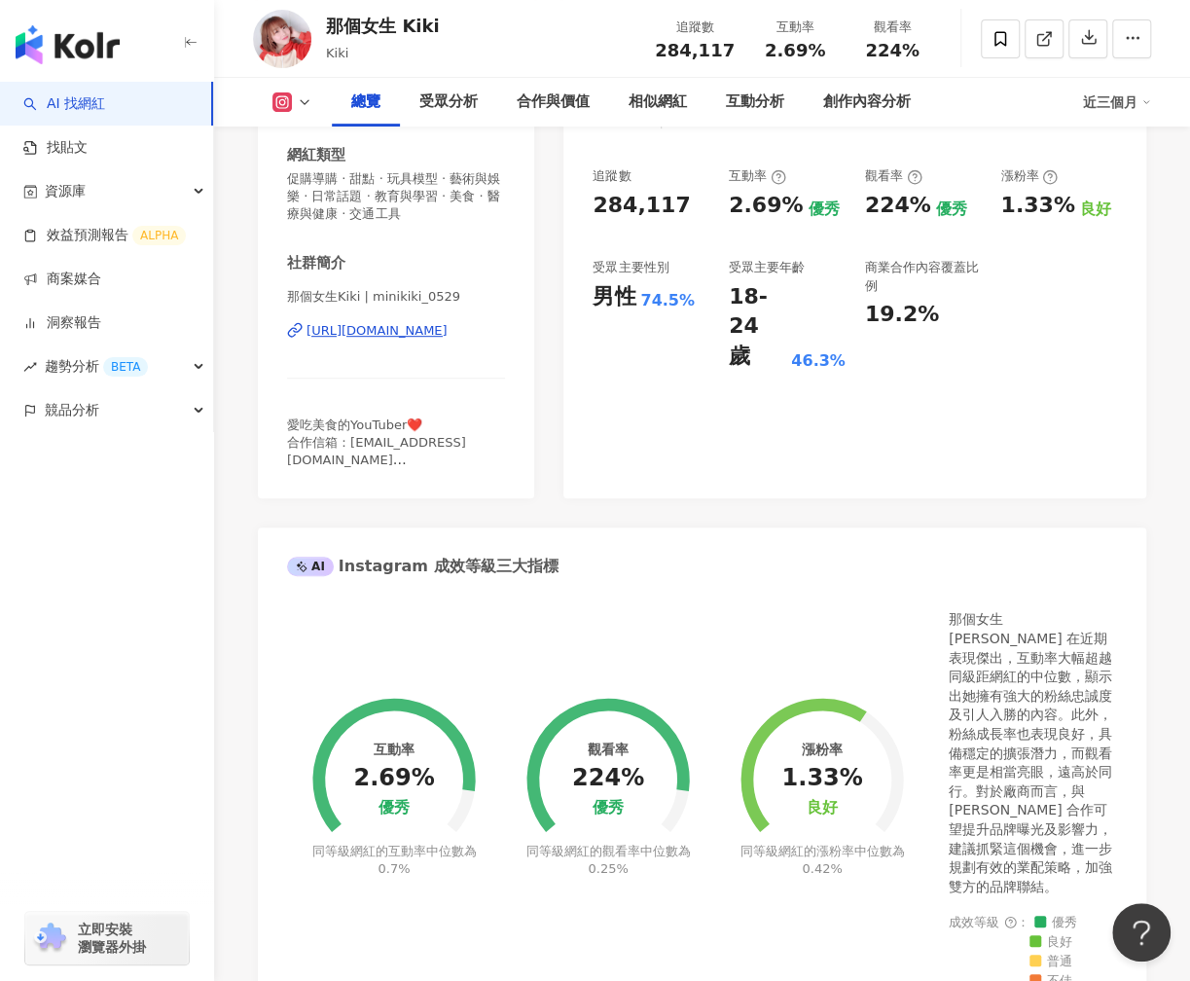
scroll to position [0, 0]
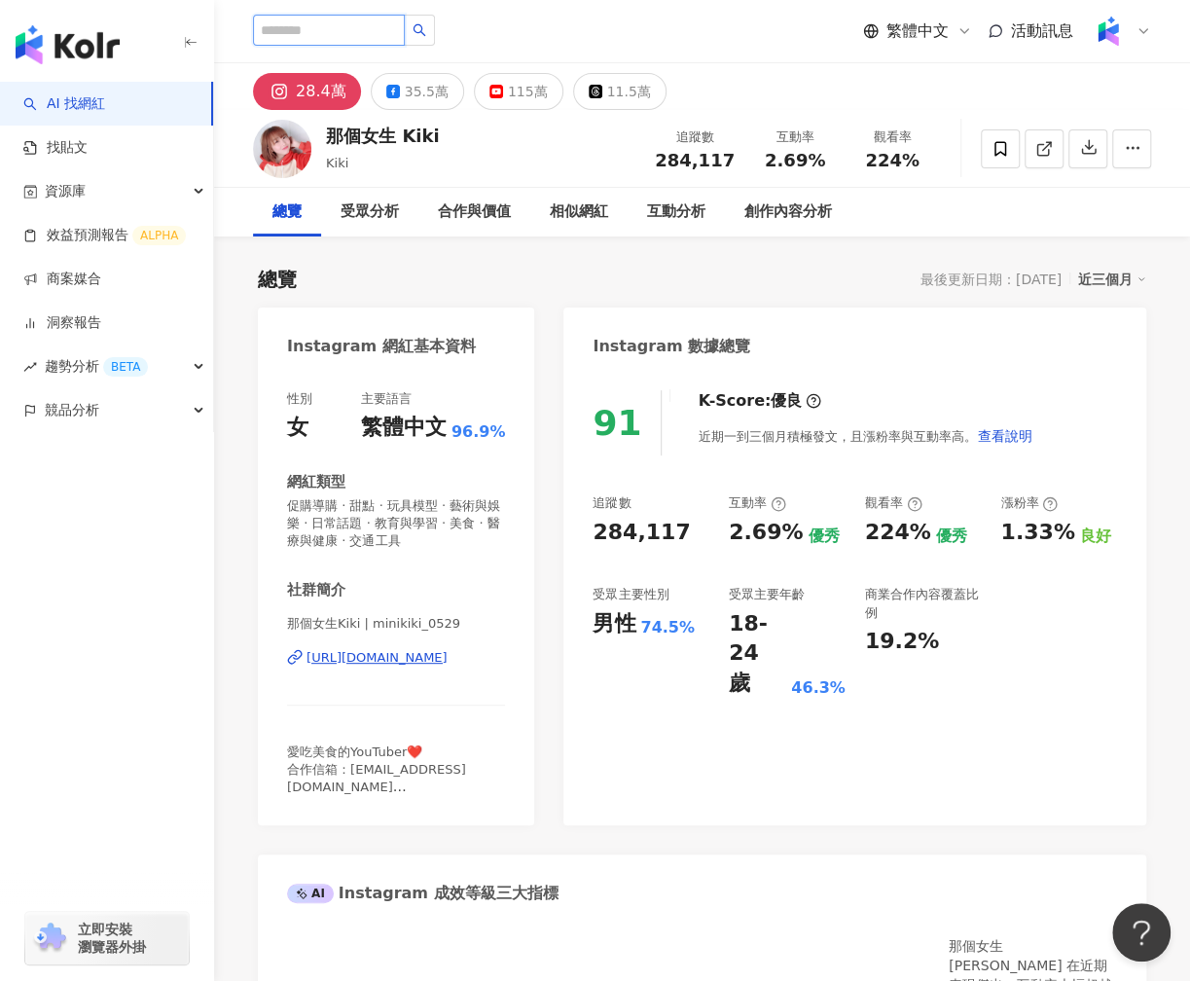
click at [368, 33] on input "search" at bounding box center [329, 30] width 152 height 31
type input "*"
type input "**"
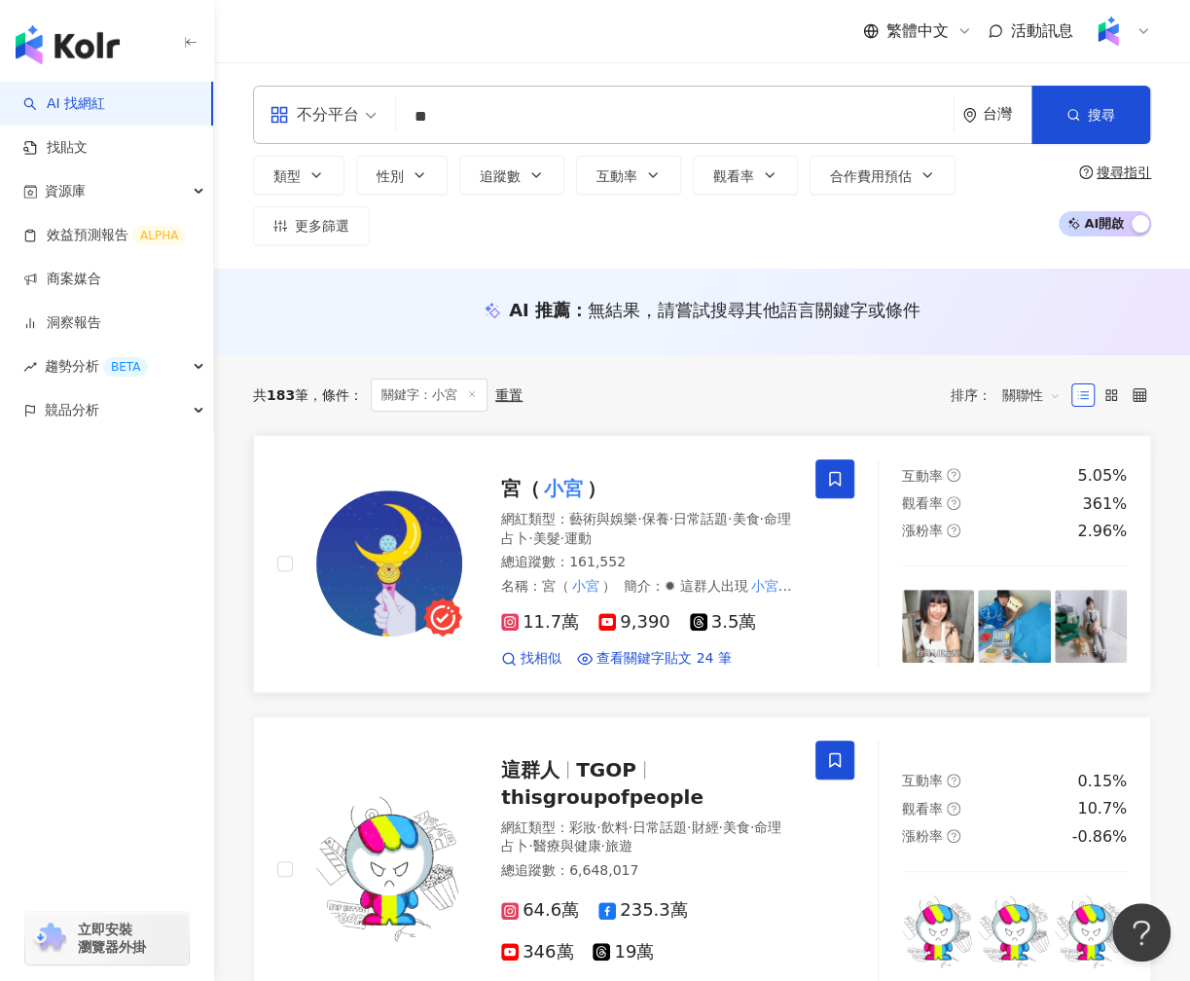
click at [569, 488] on mark "小宮" at bounding box center [563, 488] width 47 height 31
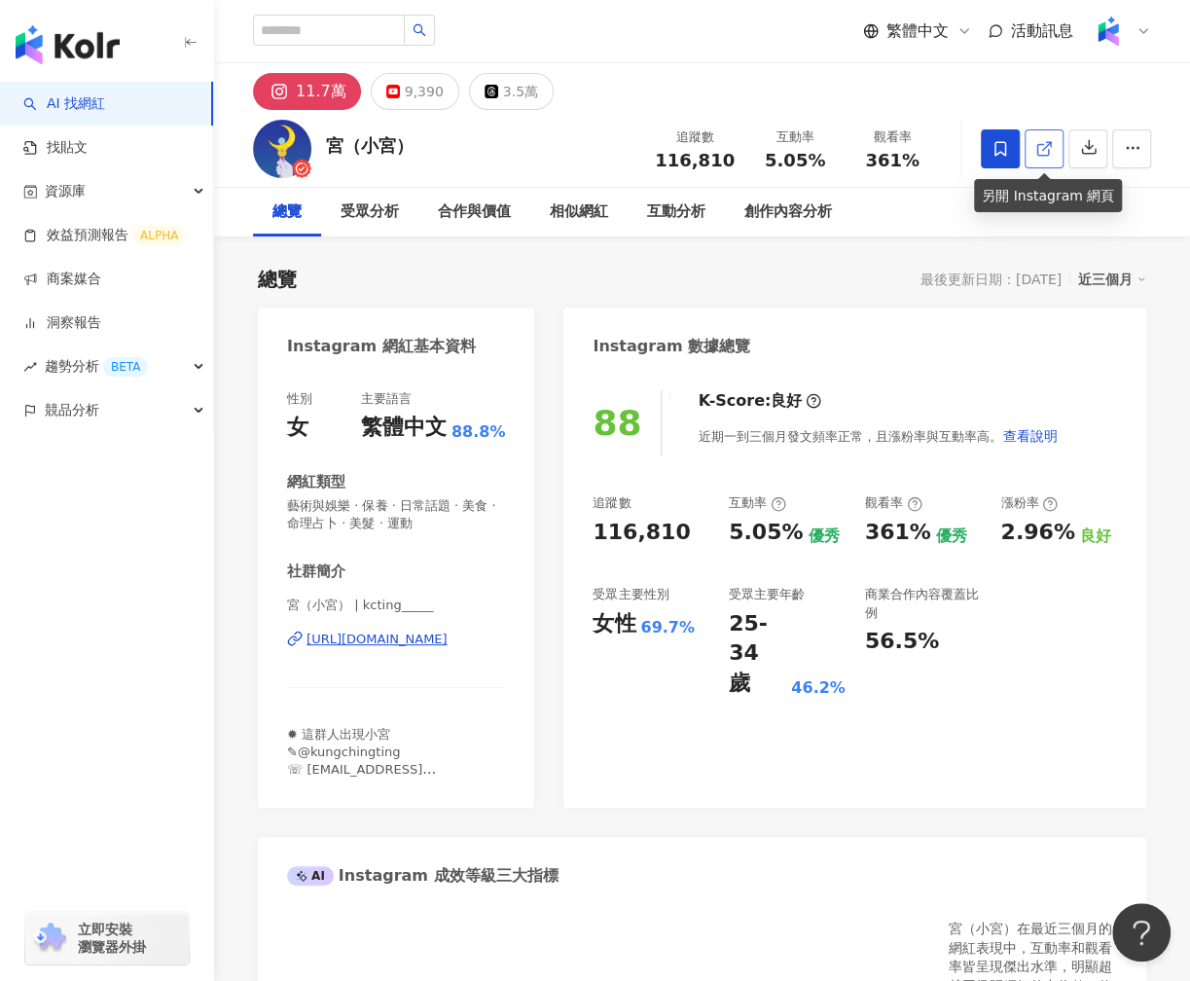
click at [1045, 149] on icon at bounding box center [1045, 149] width 18 height 18
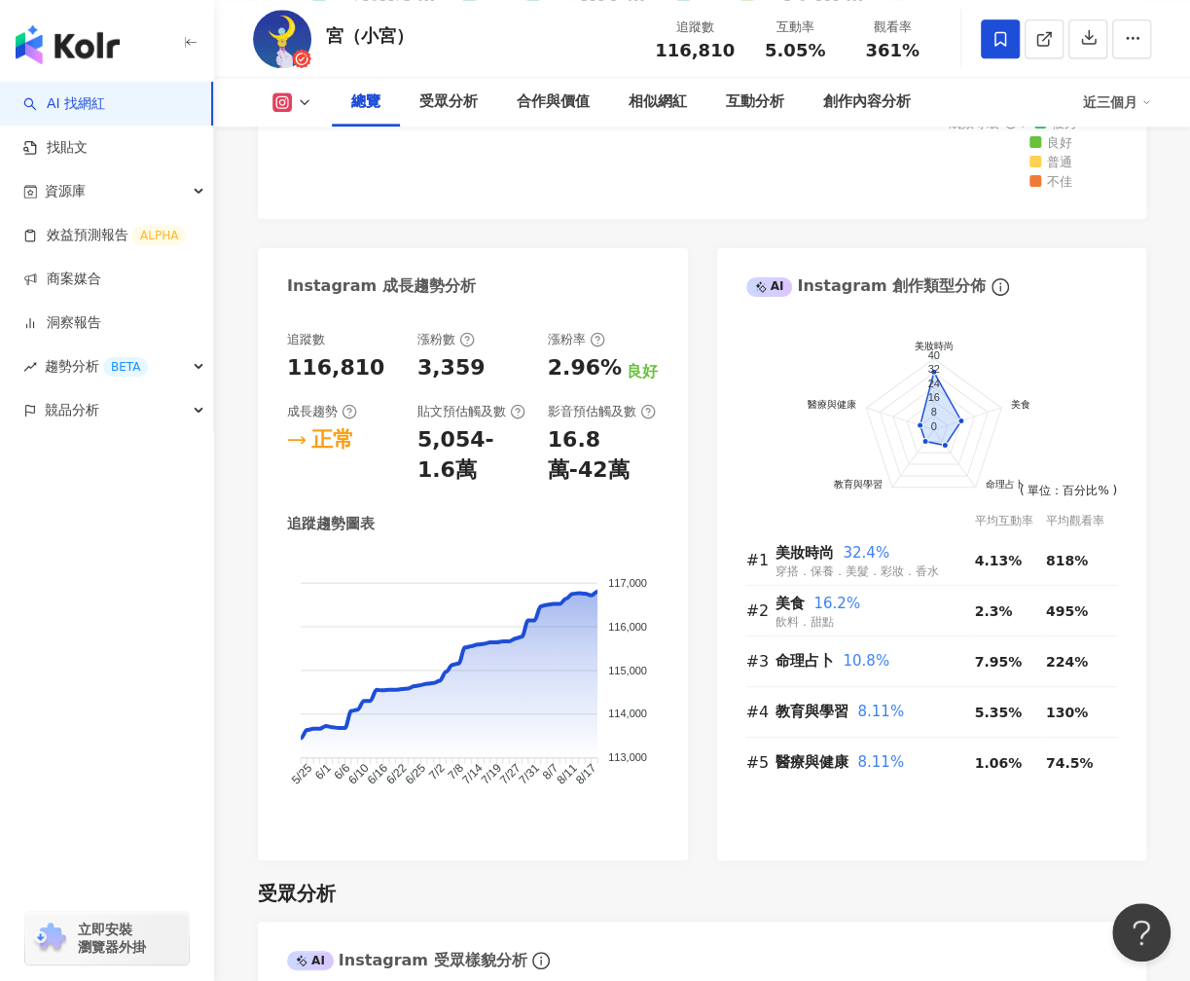
scroll to position [1074, 0]
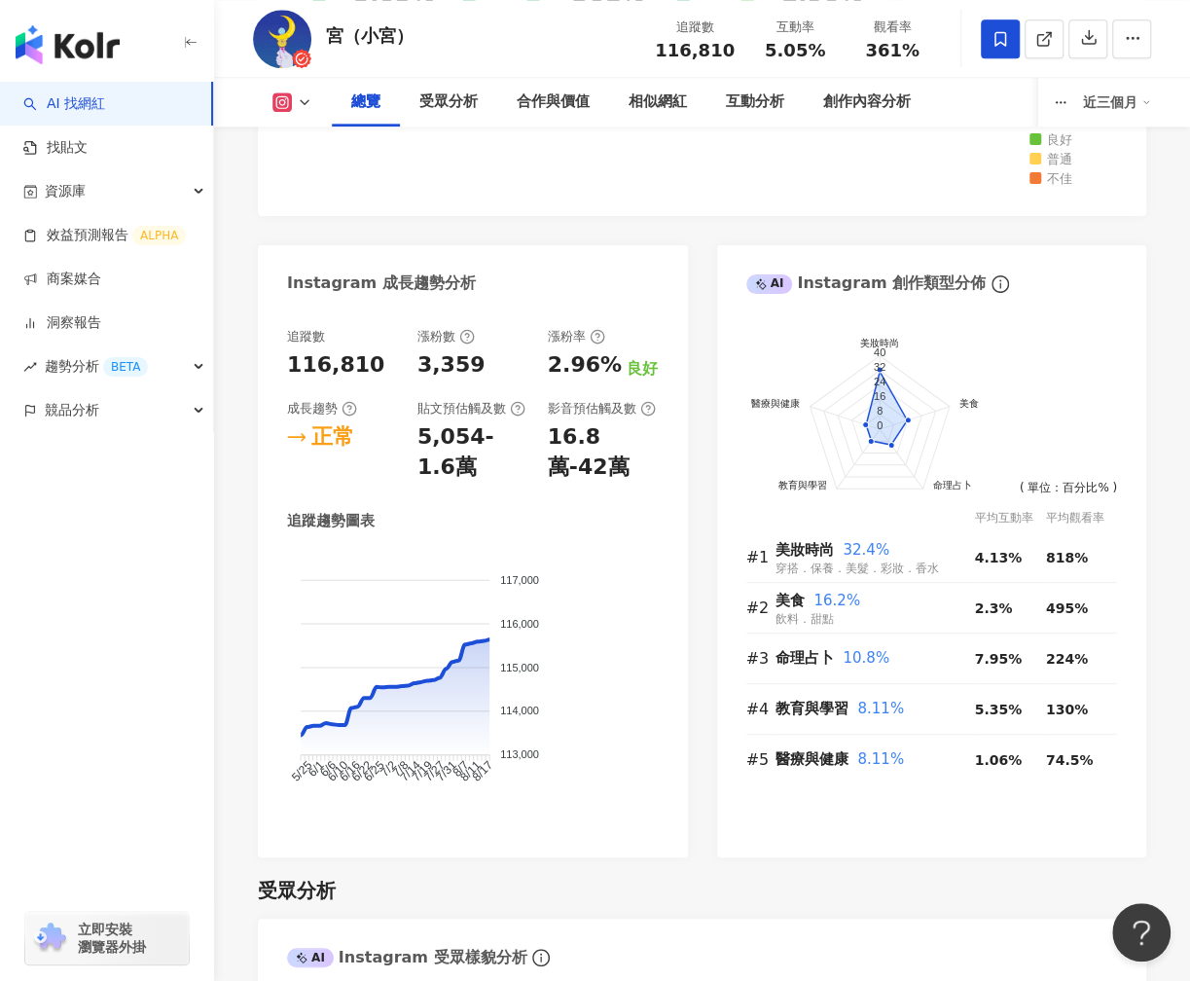
drag, startPoint x: 354, startPoint y: 30, endPoint x: 396, endPoint y: 28, distance: 41.9
click at [396, 29] on div "宮（小宮）" at bounding box center [370, 35] width 88 height 24
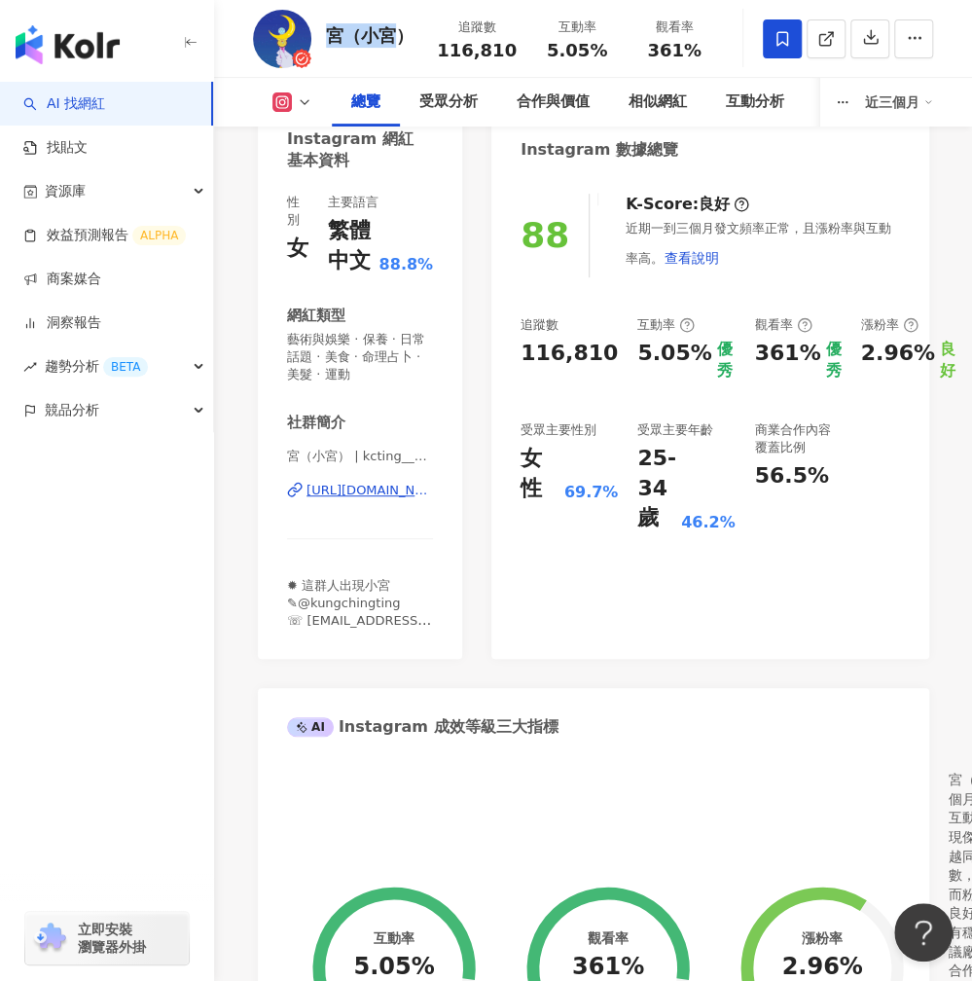
scroll to position [0, 0]
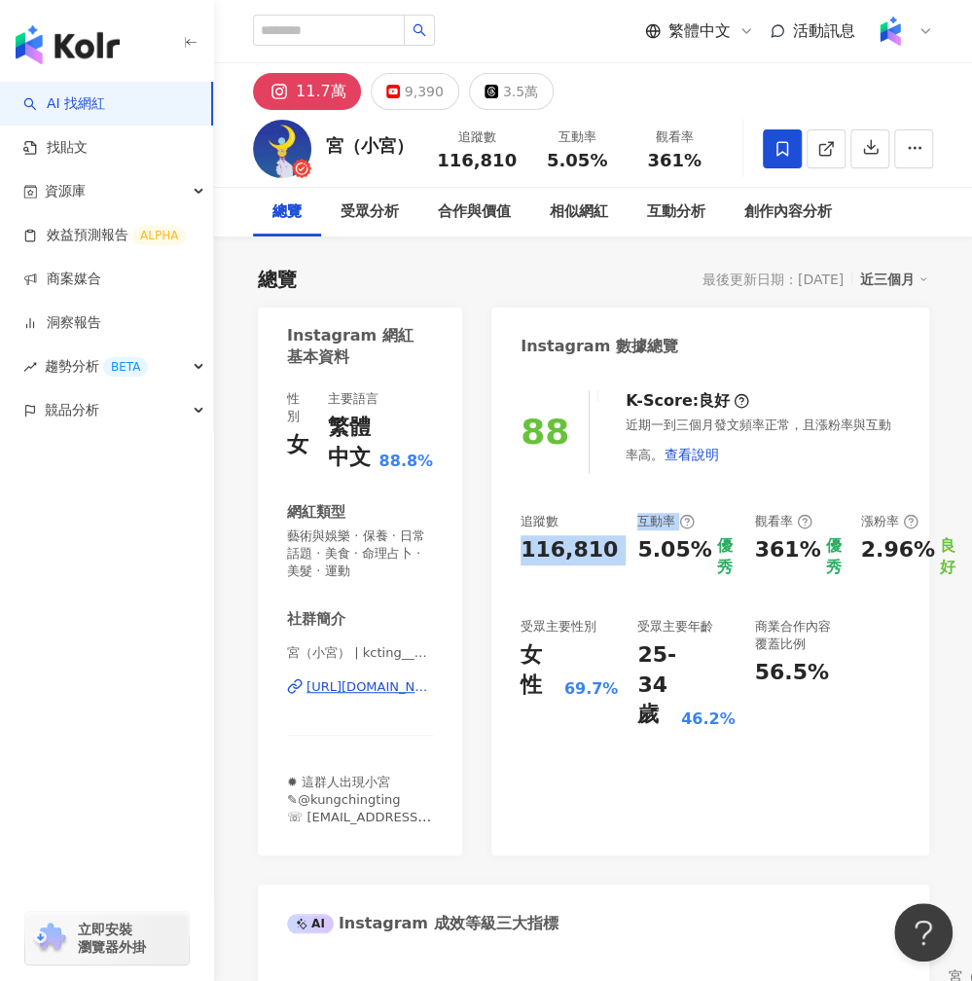
drag, startPoint x: 522, startPoint y: 547, endPoint x: 606, endPoint y: 547, distance: 84.7
click at [606, 547] on div "追蹤數 116,810 互動率 5.05% 優秀 觀看率 361% 優秀 漲粉率 2.96% 良好 受眾主要性別 女性 69.7% 受眾主要年齡 25-34 …" at bounding box center [711, 622] width 380 height 218
click at [597, 554] on div "追蹤數 116,810 互動率 5.05% 優秀 觀看率 361% 優秀 漲粉率 2.96% 良好 受眾主要性別 女性 69.7% 受眾主要年齡 25-34 …" at bounding box center [711, 622] width 380 height 218
drag, startPoint x: 597, startPoint y: 552, endPoint x: 525, endPoint y: 548, distance: 72.1
click at [525, 548] on div "追蹤數 116,810 互動率 5.05% 優秀 觀看率 361% 優秀 漲粉率 2.96% 良好 受眾主要性別 女性 69.7% 受眾主要年齡 25-34 …" at bounding box center [711, 622] width 380 height 218
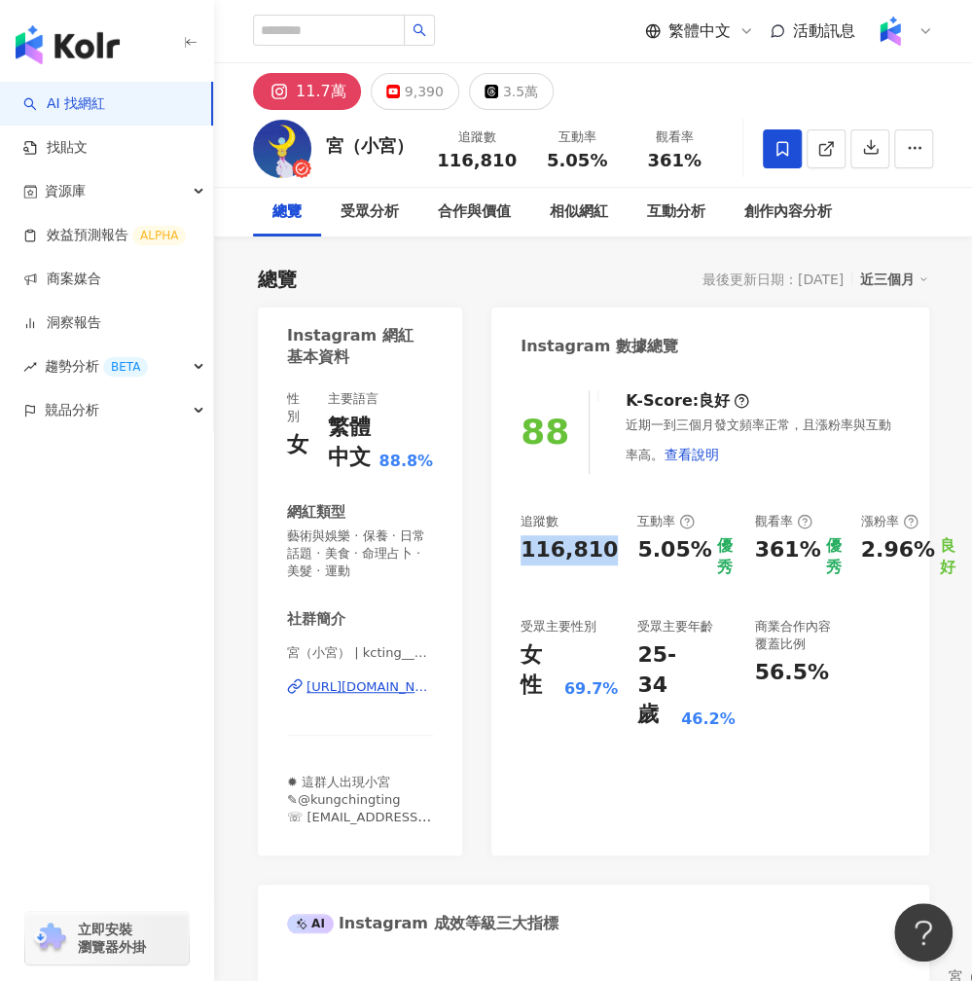
copy div "116,810"
drag, startPoint x: 550, startPoint y: 159, endPoint x: 600, endPoint y: 159, distance: 49.6
click at [600, 160] on span "5.05%" at bounding box center [577, 160] width 60 height 19
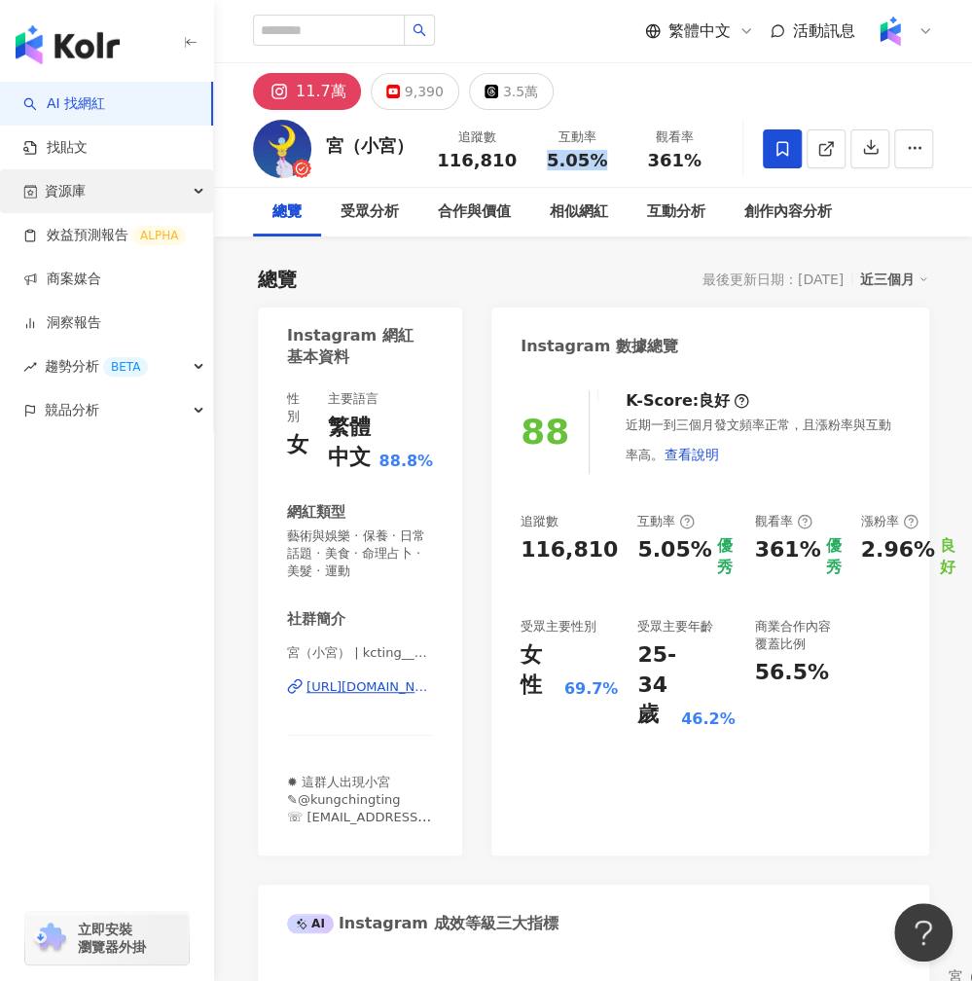
copy span "5.05%"
drag, startPoint x: 651, startPoint y: 162, endPoint x: 688, endPoint y: 162, distance: 37.0
click at [688, 162] on span "361%" at bounding box center [674, 160] width 55 height 19
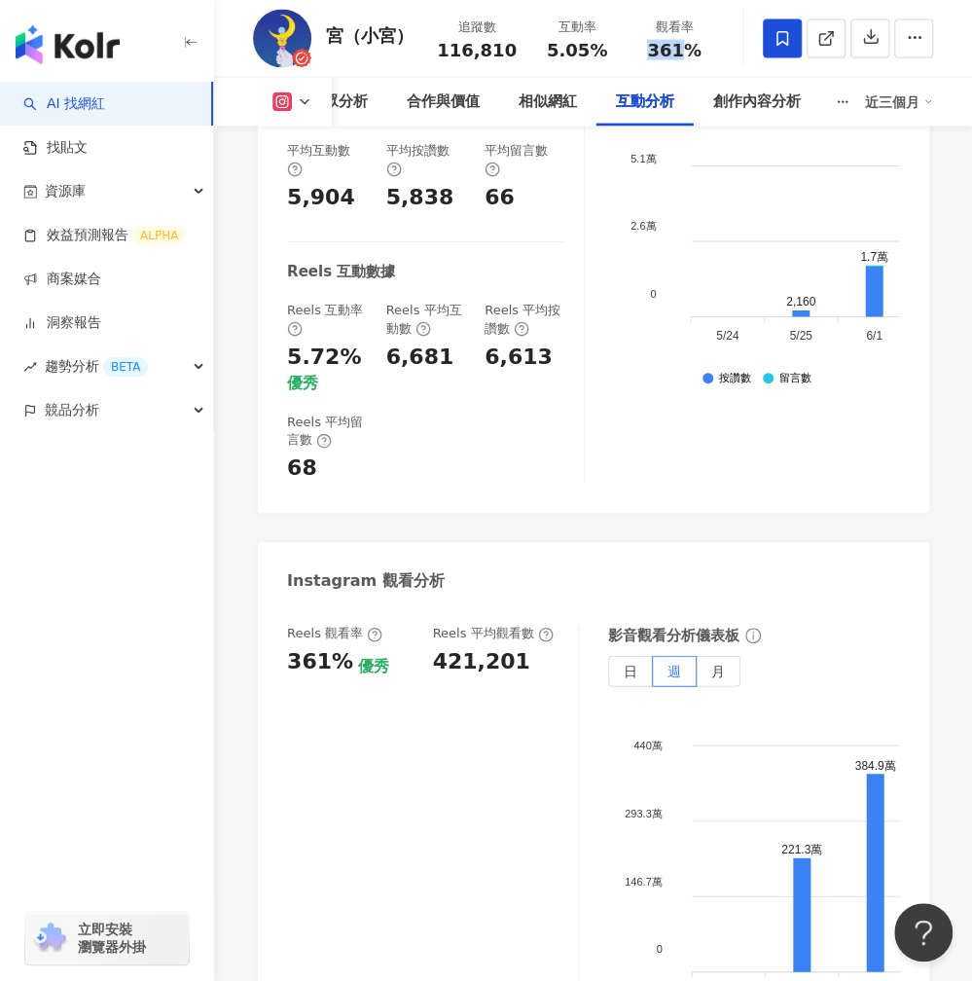
scroll to position [4255, 0]
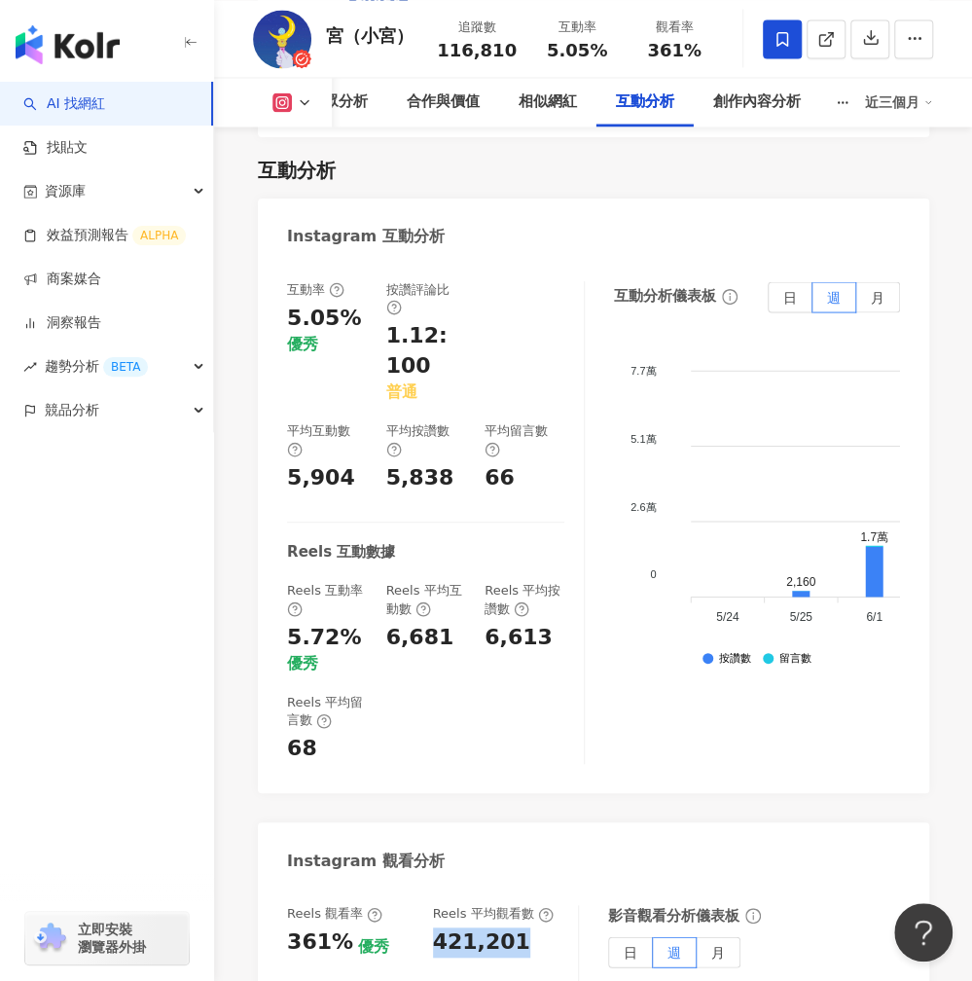
drag, startPoint x: 437, startPoint y: 821, endPoint x: 515, endPoint y: 821, distance: 77.9
click at [515, 928] on div "421,201" at bounding box center [496, 943] width 127 height 30
copy div "421,201"
